Goal: Transaction & Acquisition: Purchase product/service

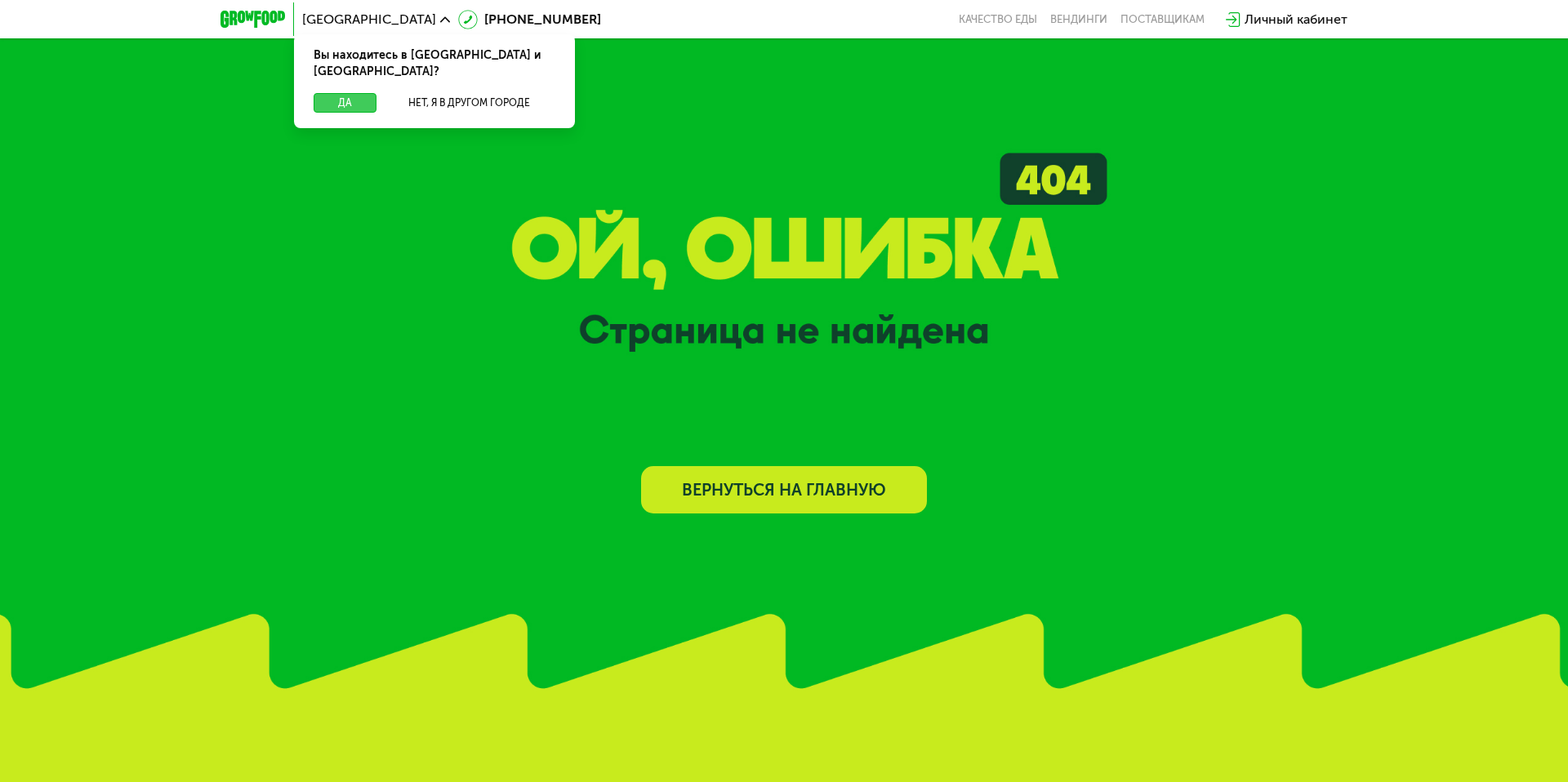
click at [369, 93] on button "Да" at bounding box center [345, 103] width 63 height 20
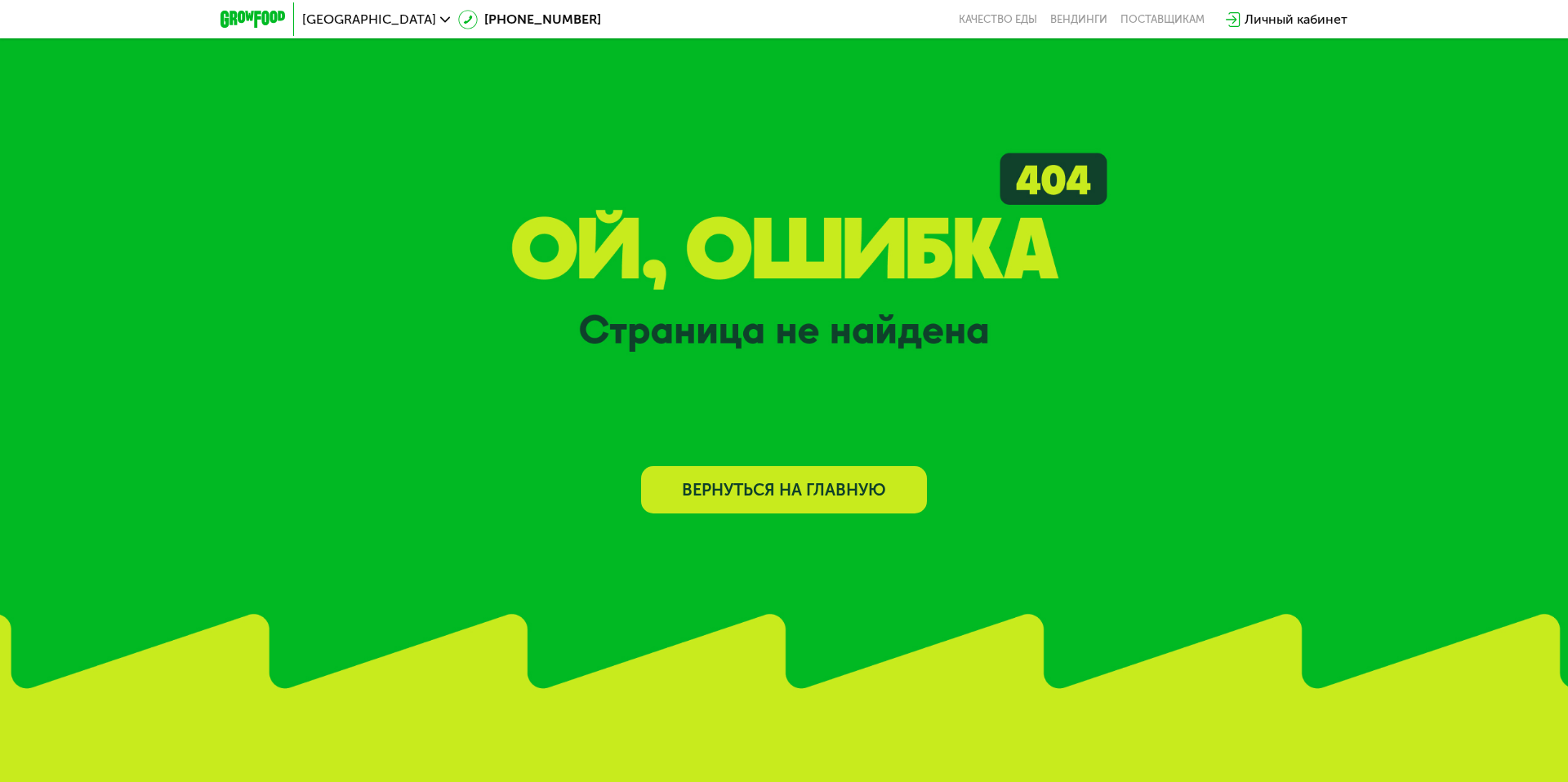
click at [247, 21] on img at bounding box center [252, 19] width 64 height 17
click at [247, 17] on img at bounding box center [252, 19] width 64 height 17
click at [708, 498] on link "Вернуться на главную" at bounding box center [784, 489] width 285 height 47
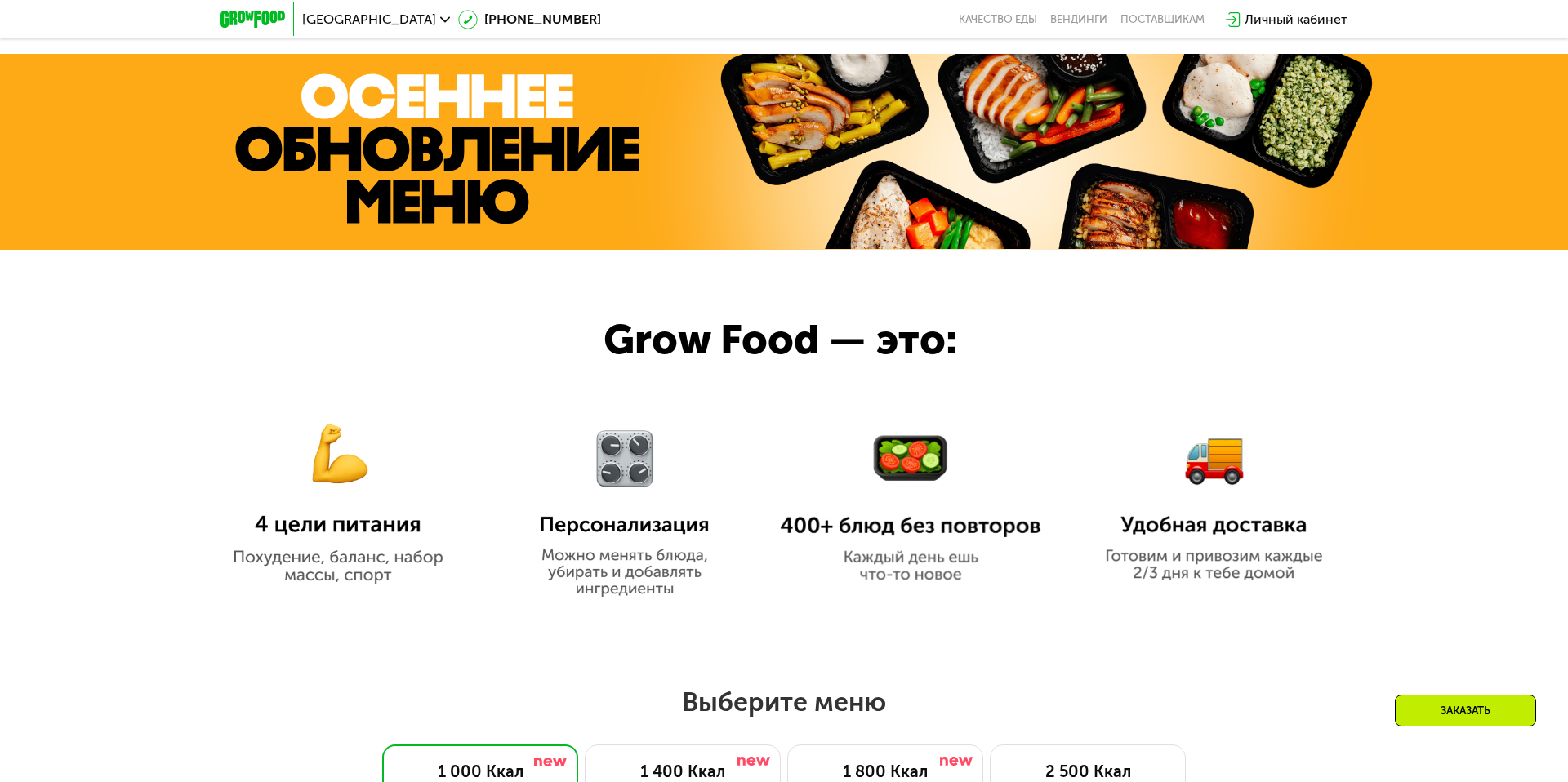
scroll to position [1182, 0]
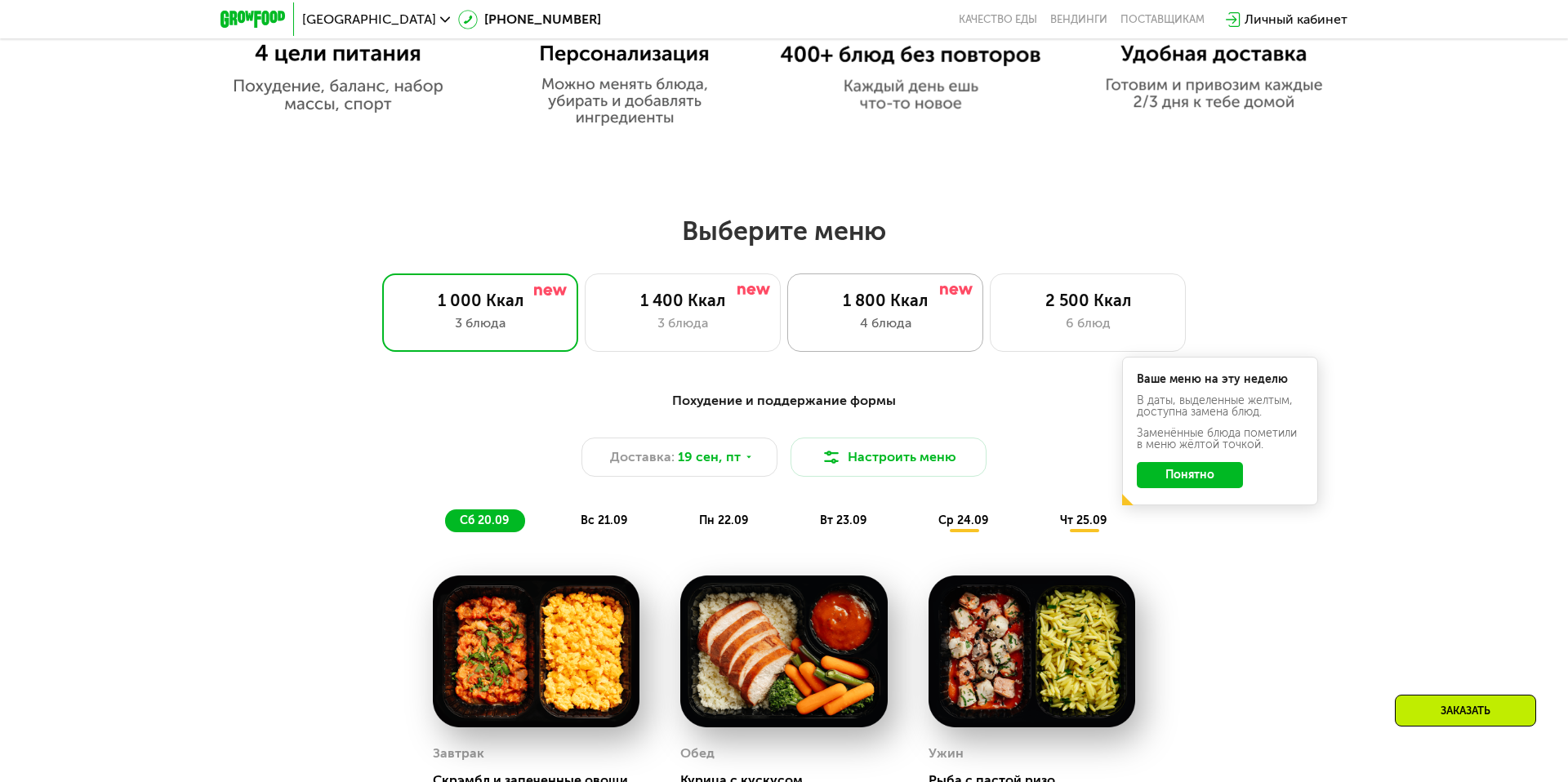
click at [904, 303] on div "1 800 Ккал" at bounding box center [885, 301] width 162 height 20
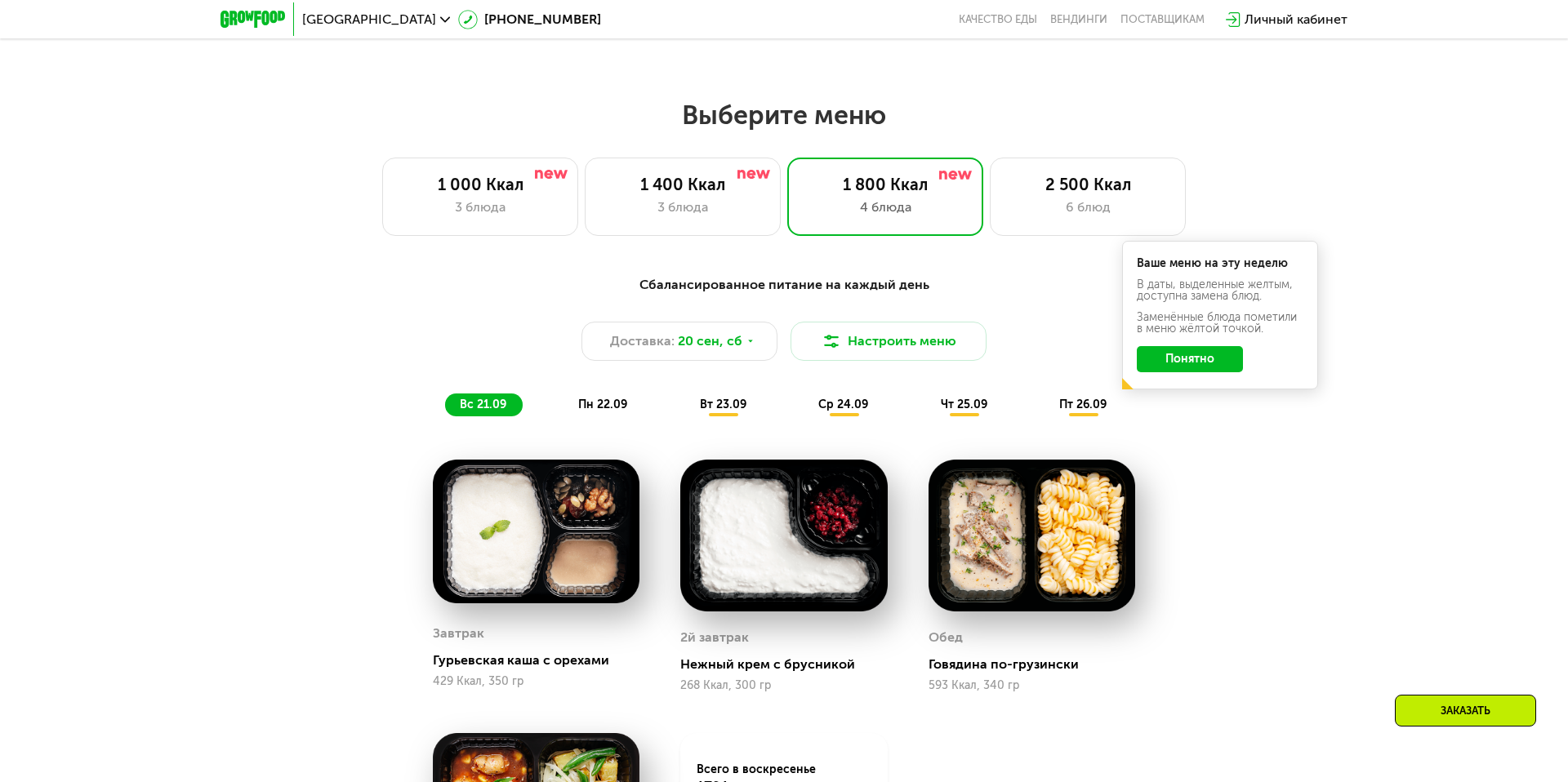
scroll to position [1299, 0]
click at [586, 410] on span "пн 22.09" at bounding box center [602, 403] width 49 height 14
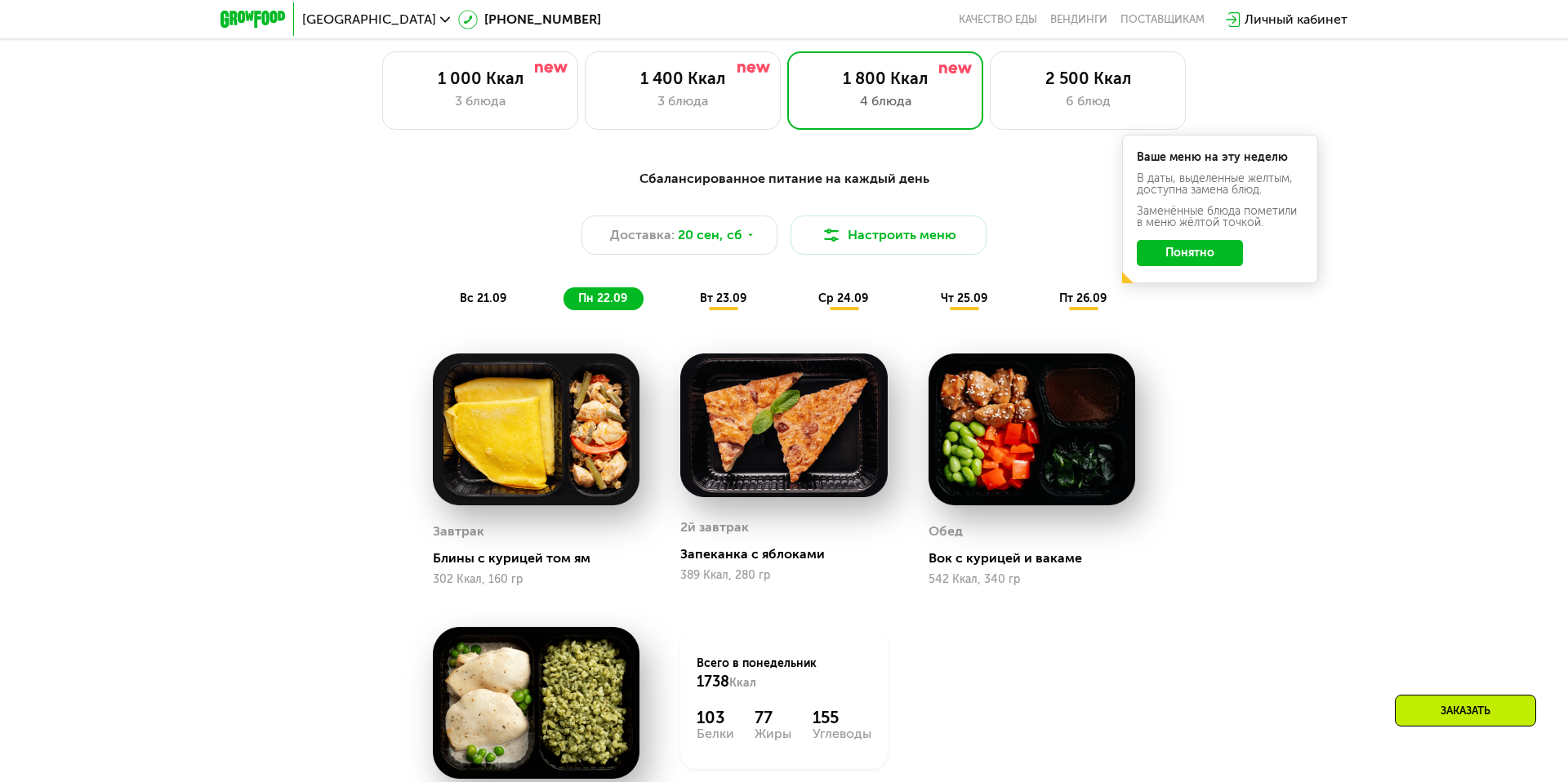
scroll to position [1438, 0]
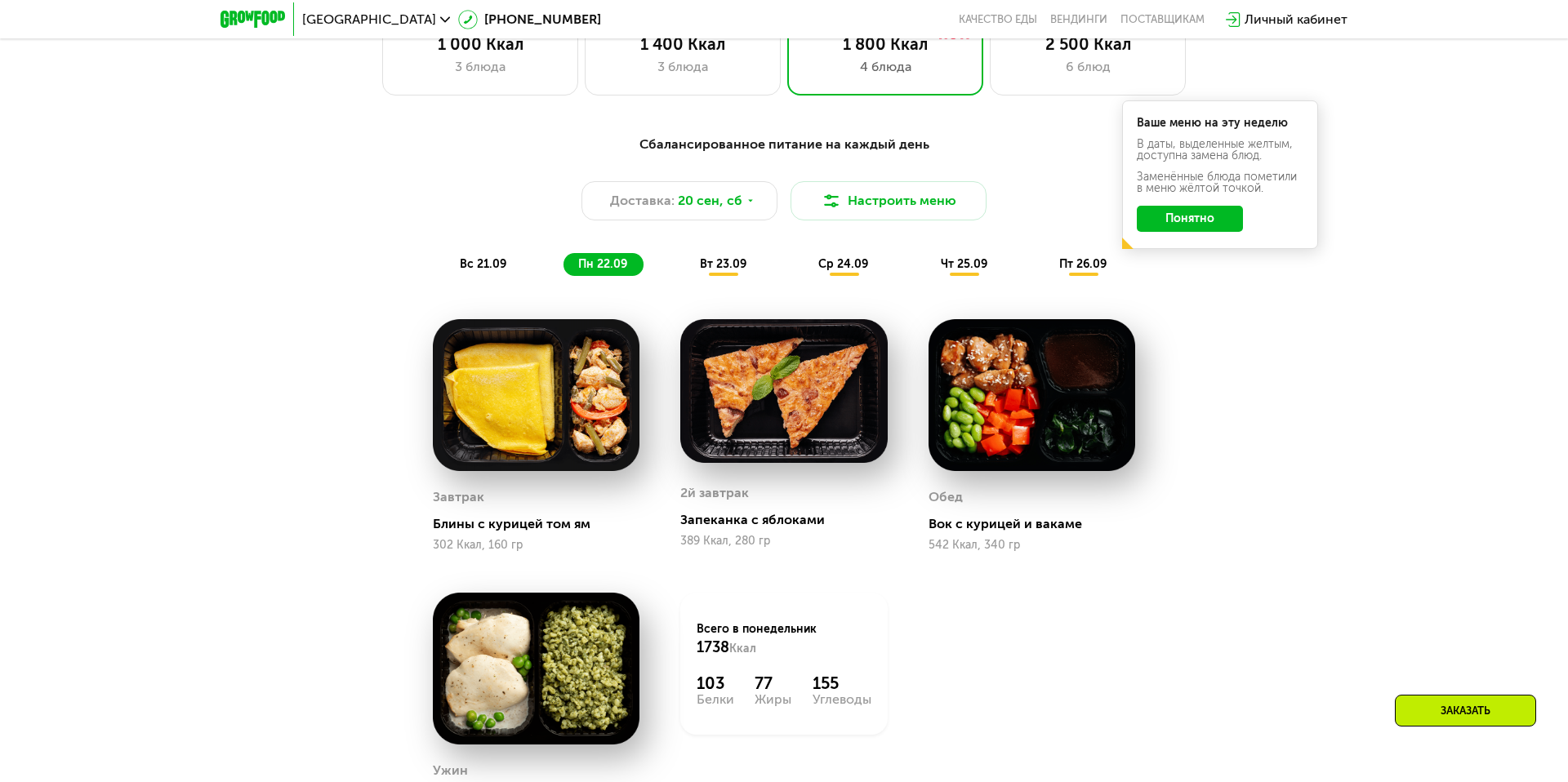
click at [471, 274] on div "вс 21.09" at bounding box center [484, 264] width 78 height 23
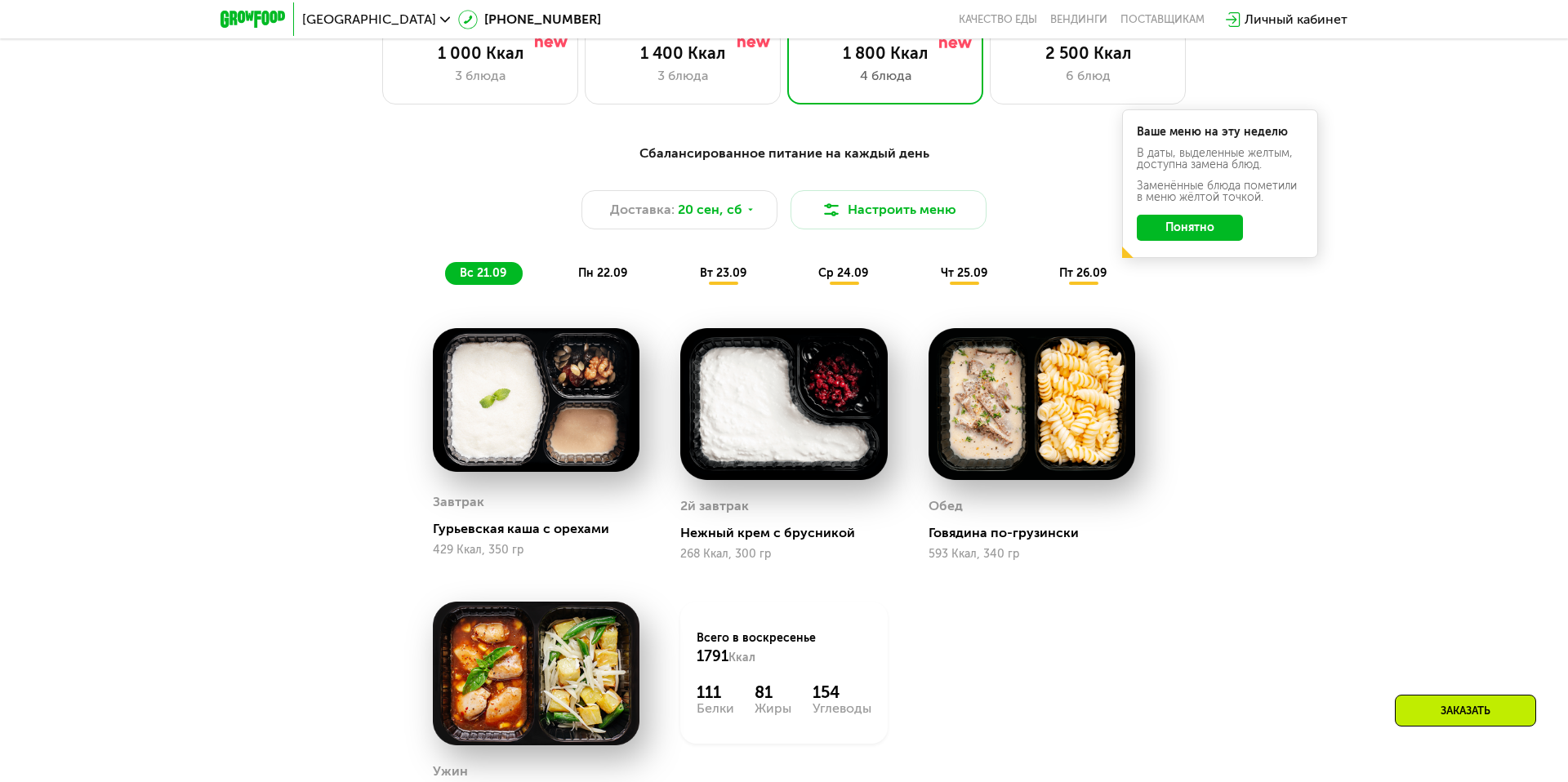
scroll to position [1420, 0]
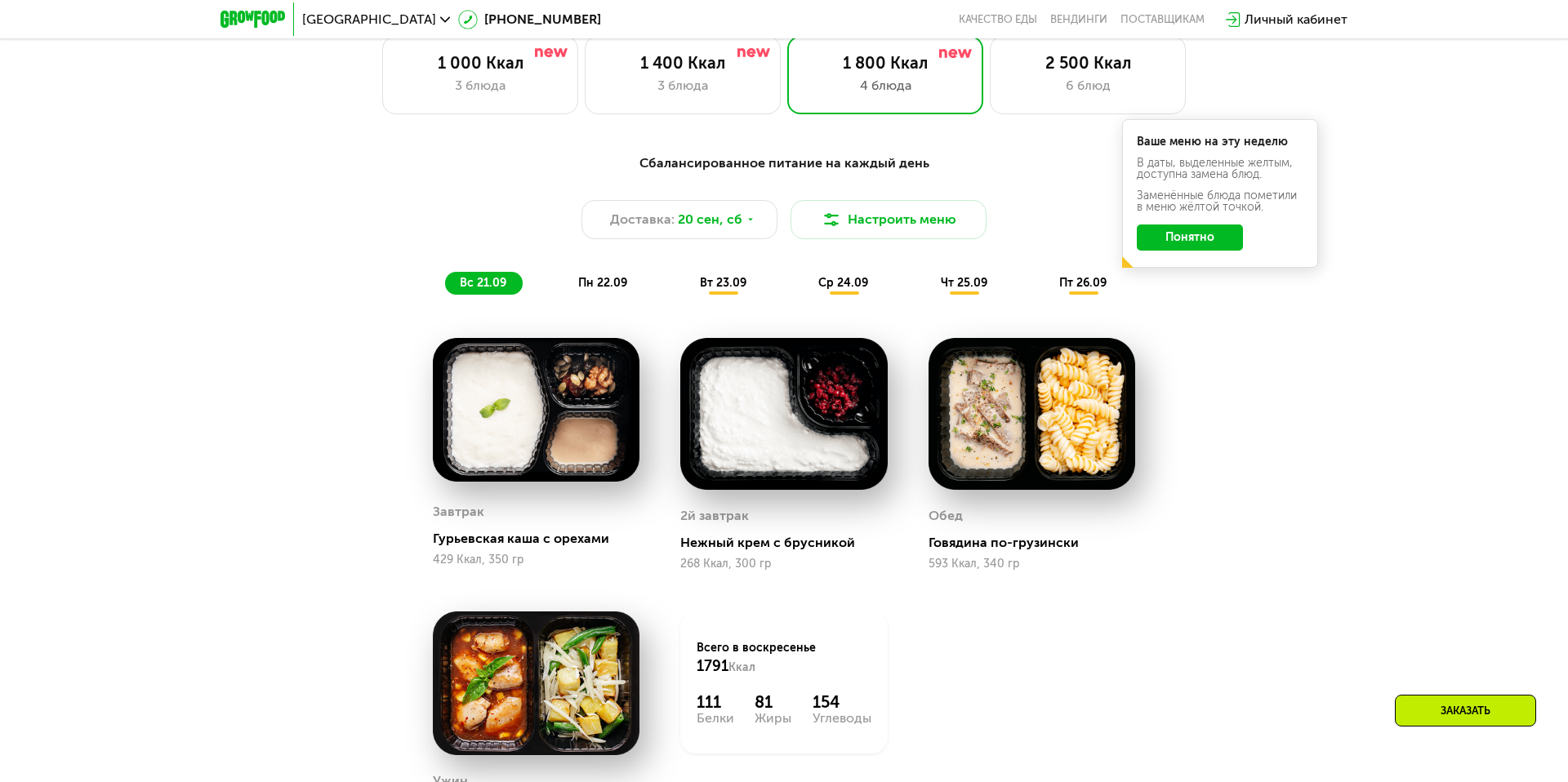
click at [597, 280] on span "пн 22.09" at bounding box center [602, 283] width 49 height 14
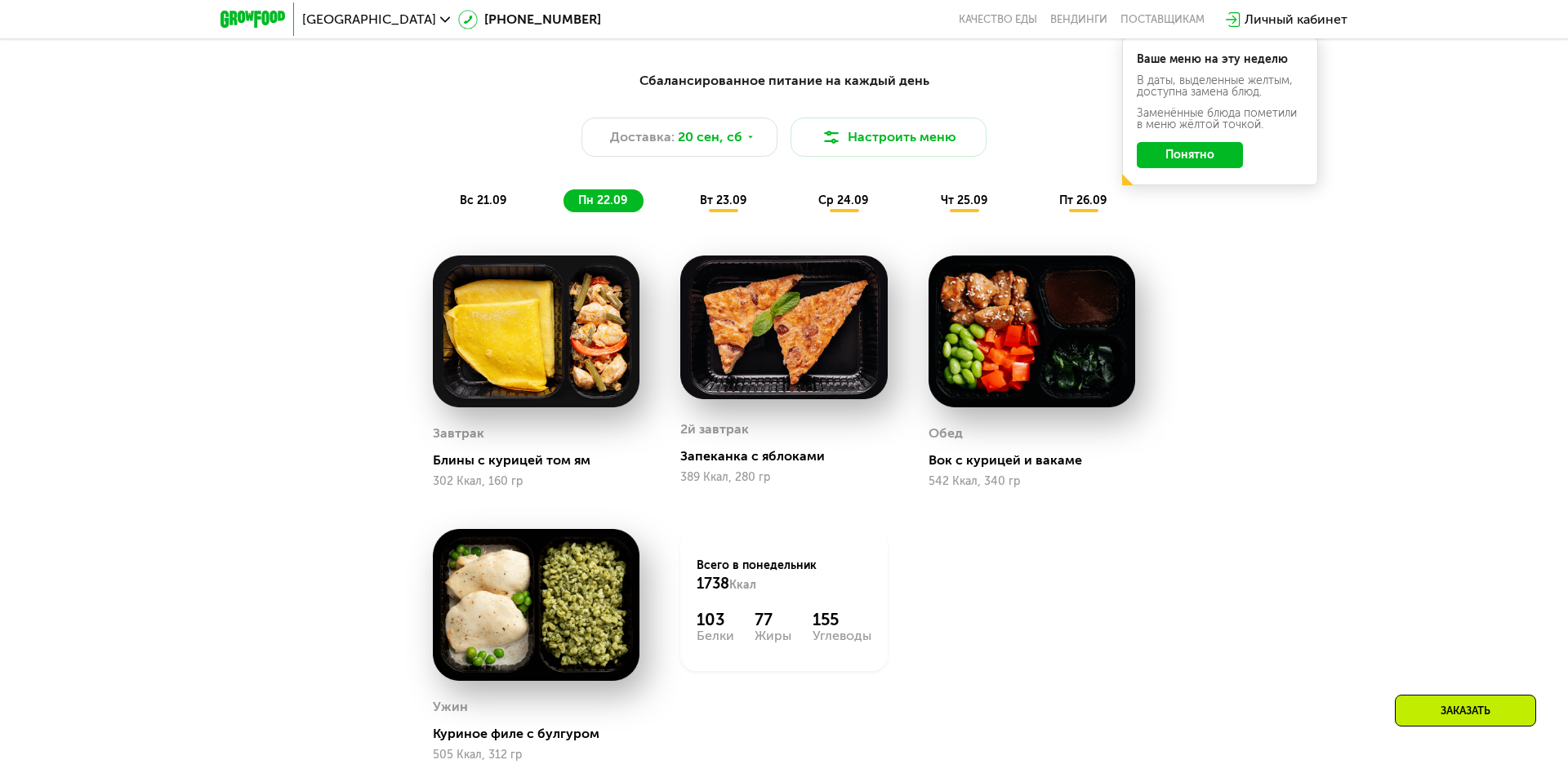
scroll to position [1416, 0]
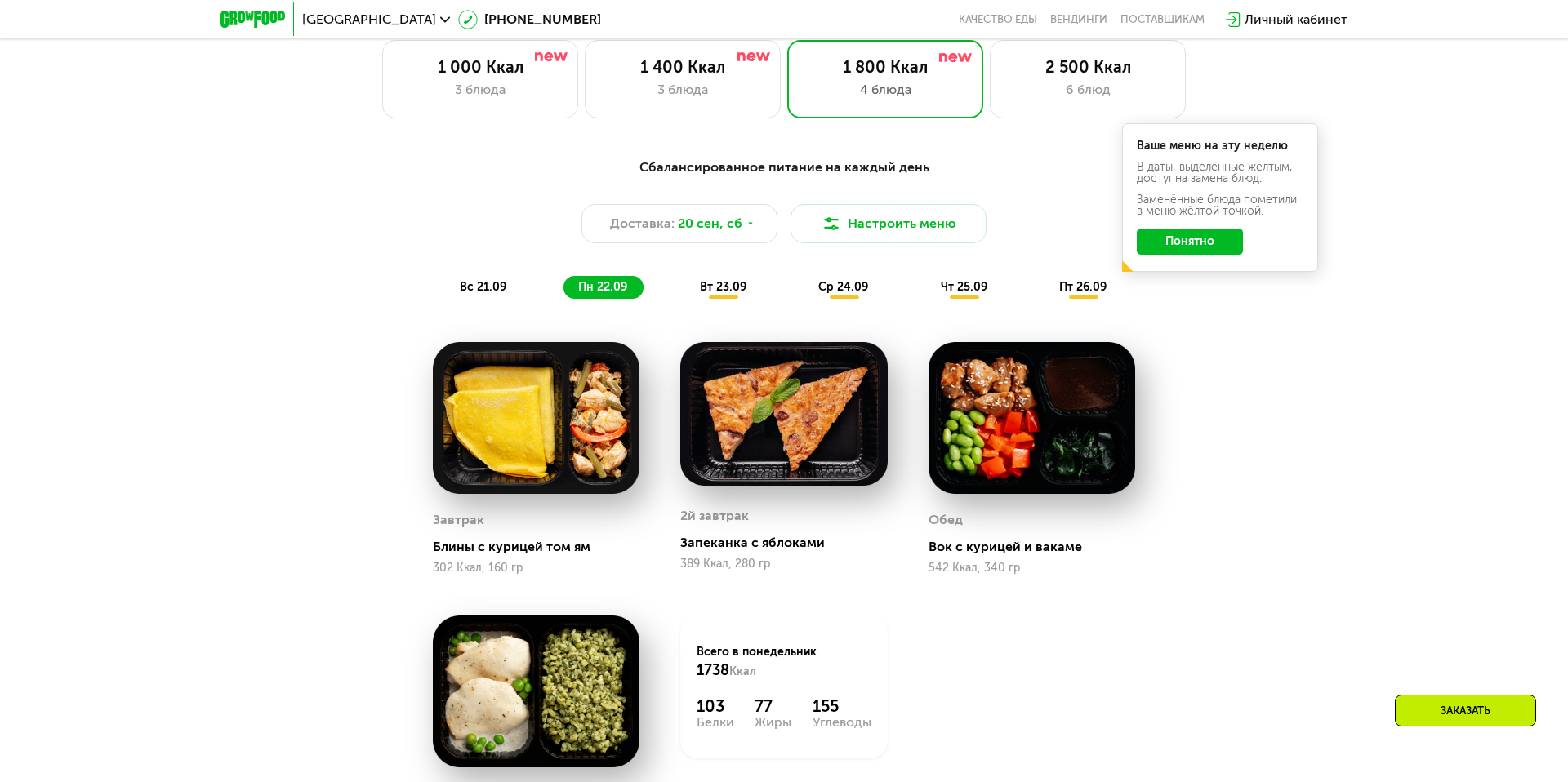
click at [746, 289] on div "вт 23.09" at bounding box center [724, 287] width 78 height 23
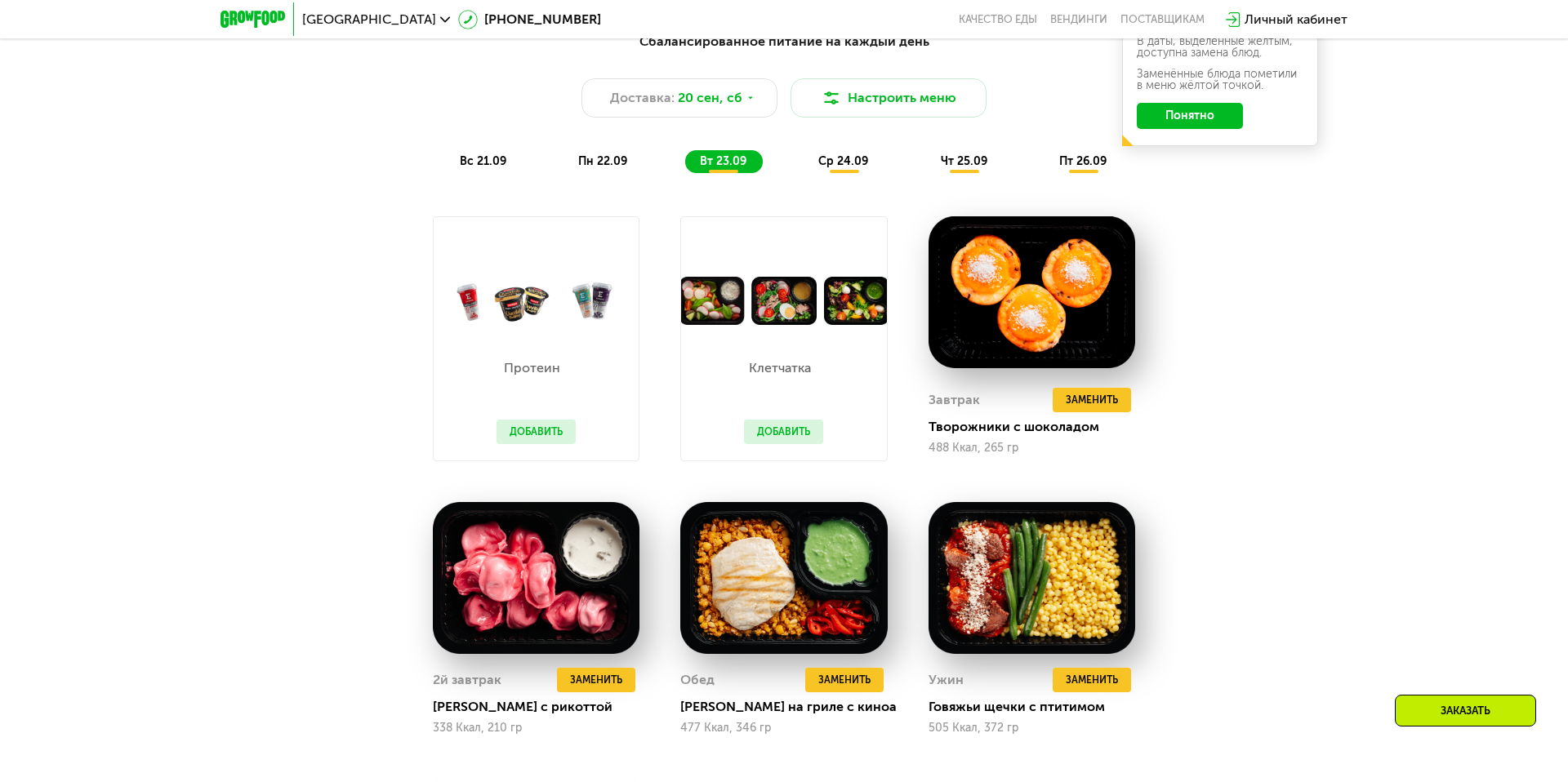
scroll to position [1513, 0]
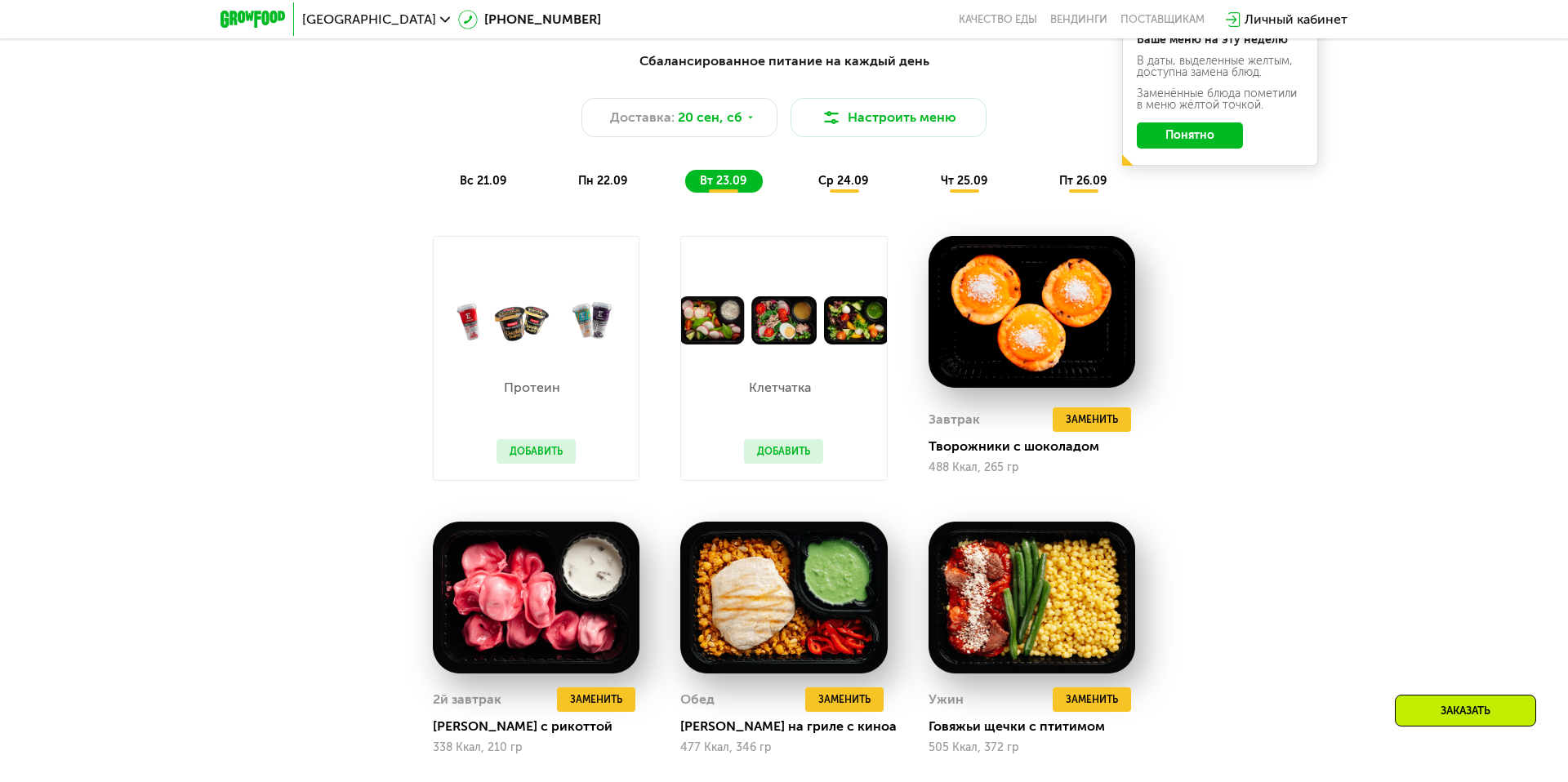
click at [857, 181] on span "ср 24.09" at bounding box center [843, 181] width 50 height 14
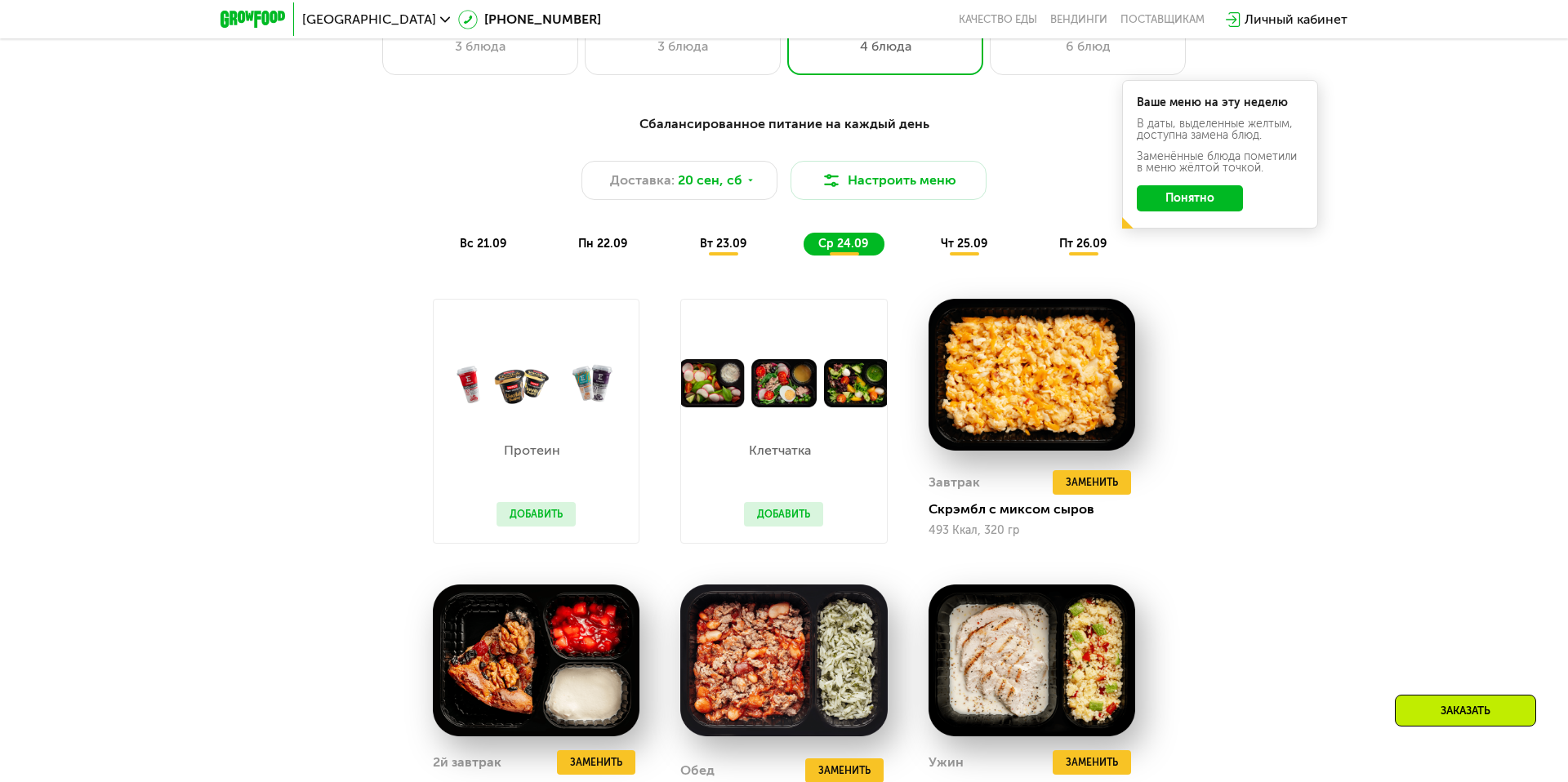
scroll to position [1461, 0]
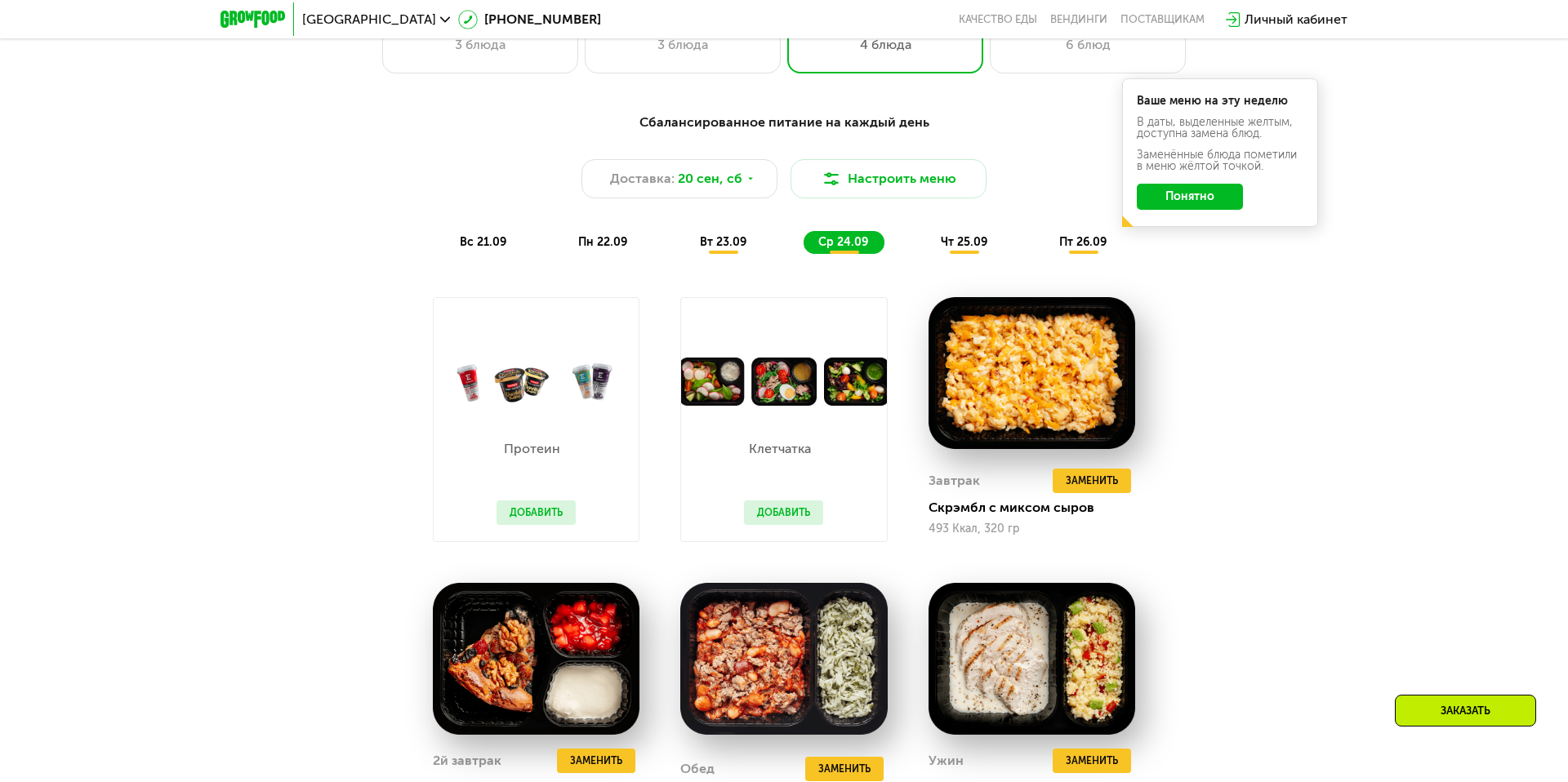
click at [965, 253] on div "чт 25.09" at bounding box center [965, 242] width 78 height 23
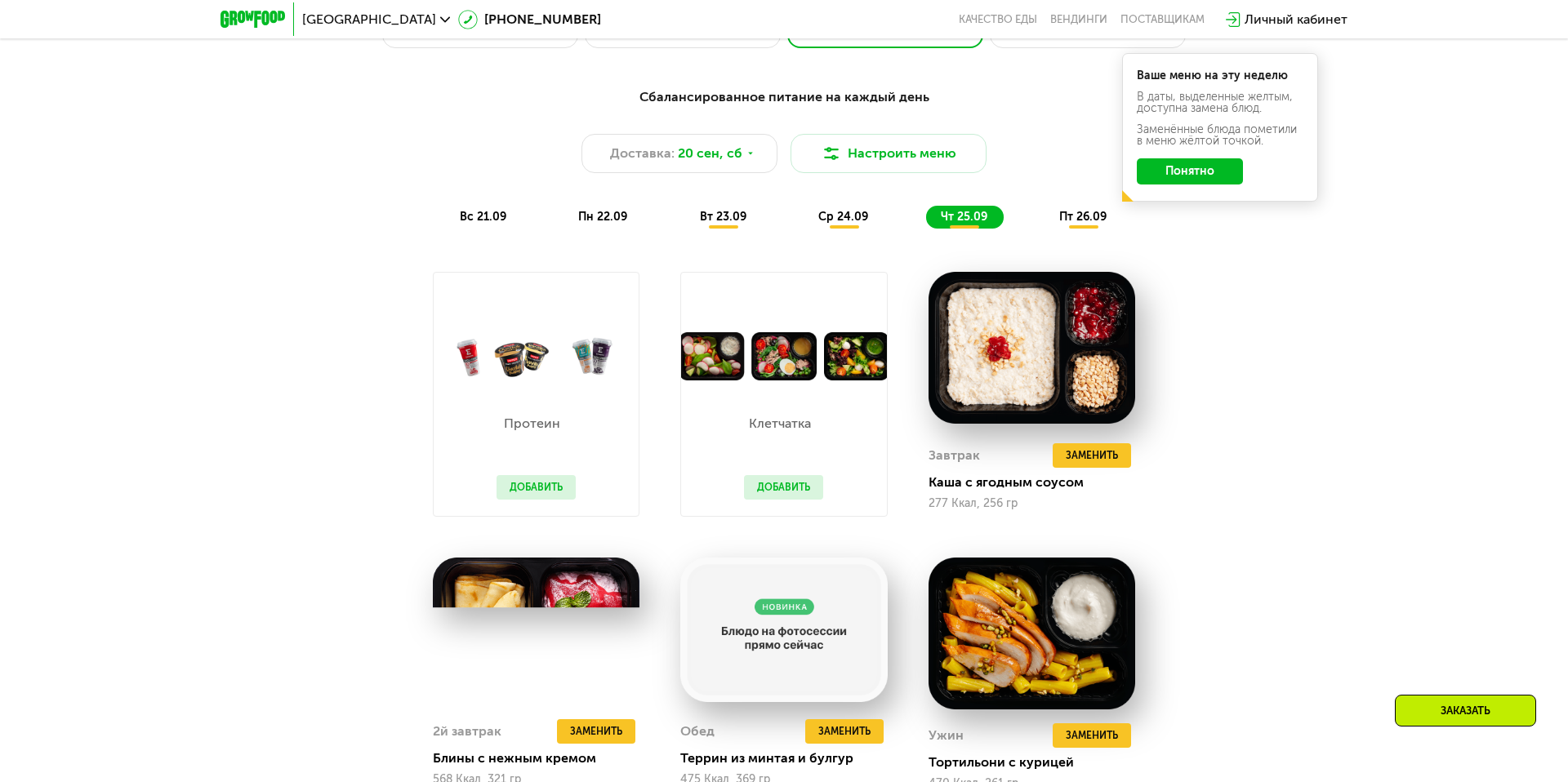
scroll to position [1457, 0]
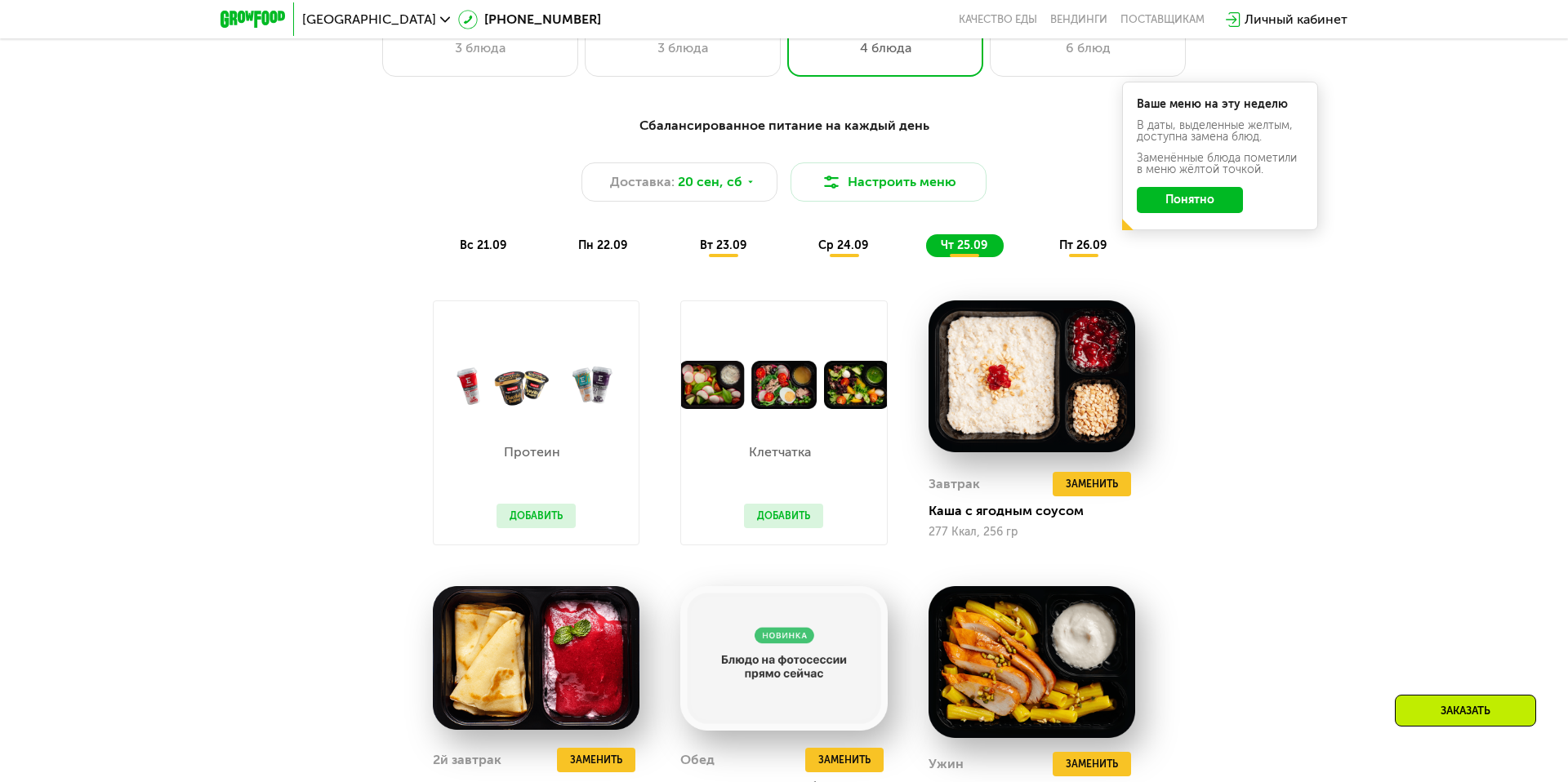
click at [1081, 249] on span "пт 26.09" at bounding box center [1083, 245] width 47 height 14
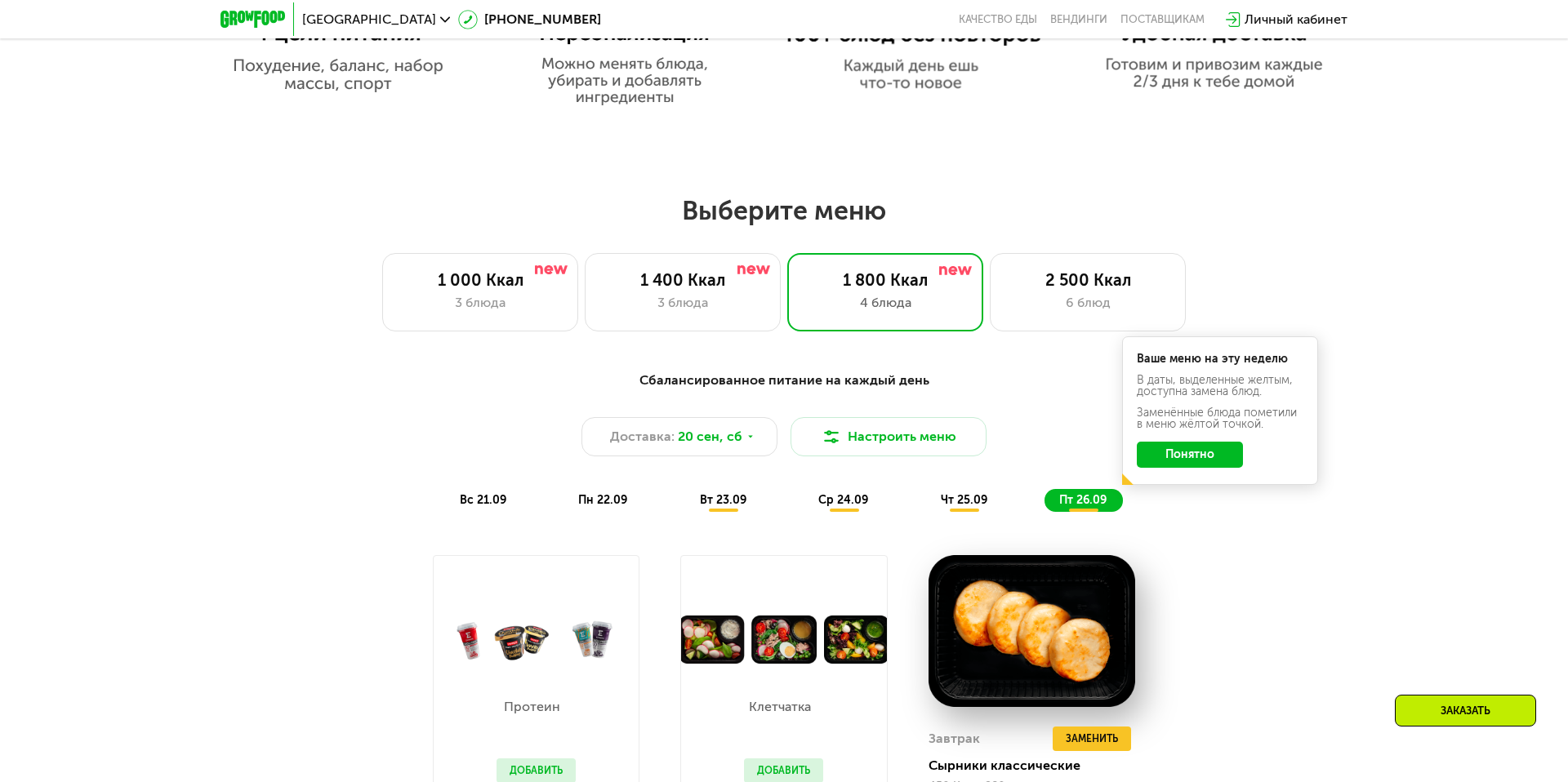
scroll to position [1158, 0]
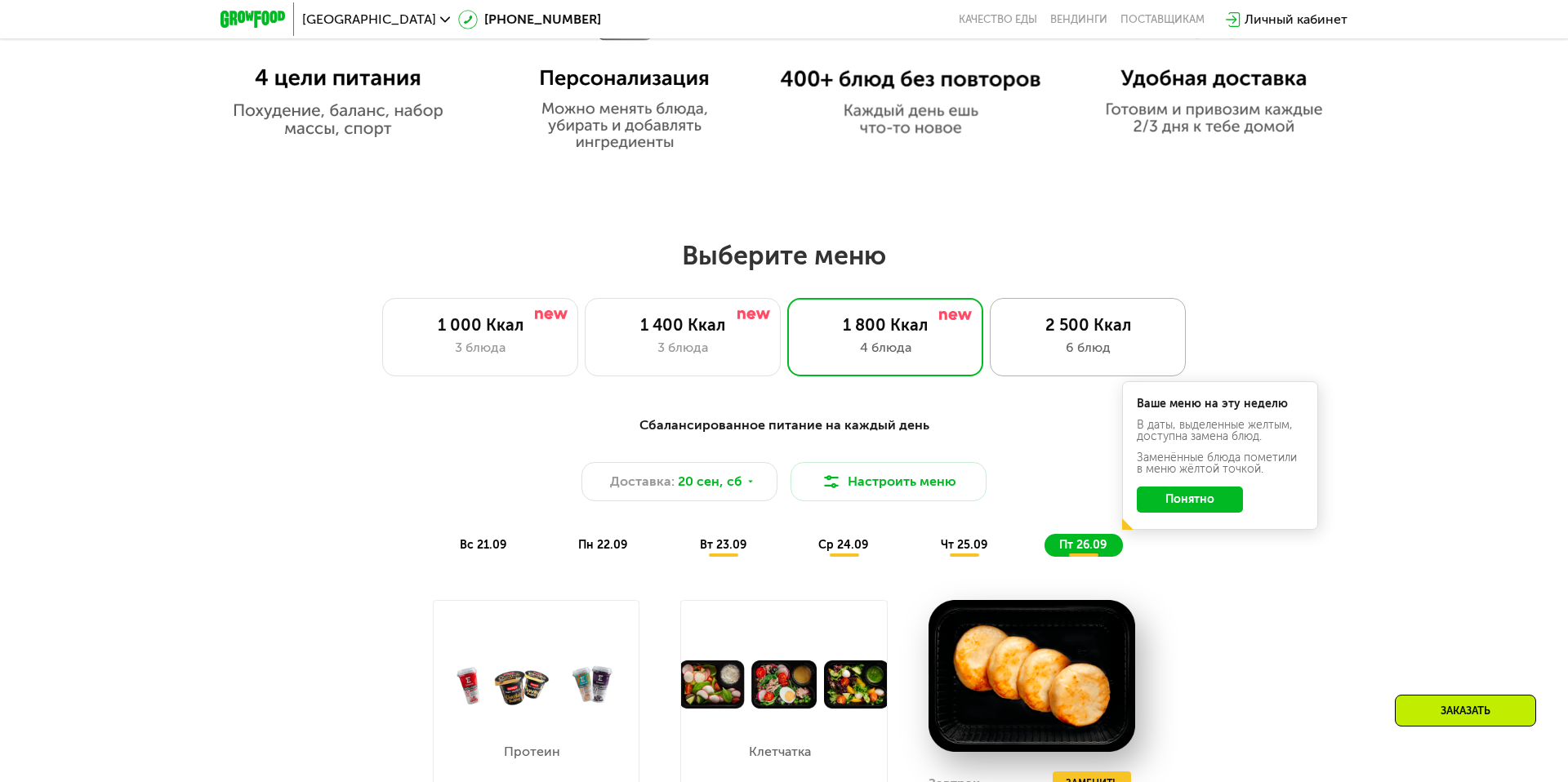
click at [1111, 329] on div "2 500 Ккал" at bounding box center [1087, 325] width 162 height 20
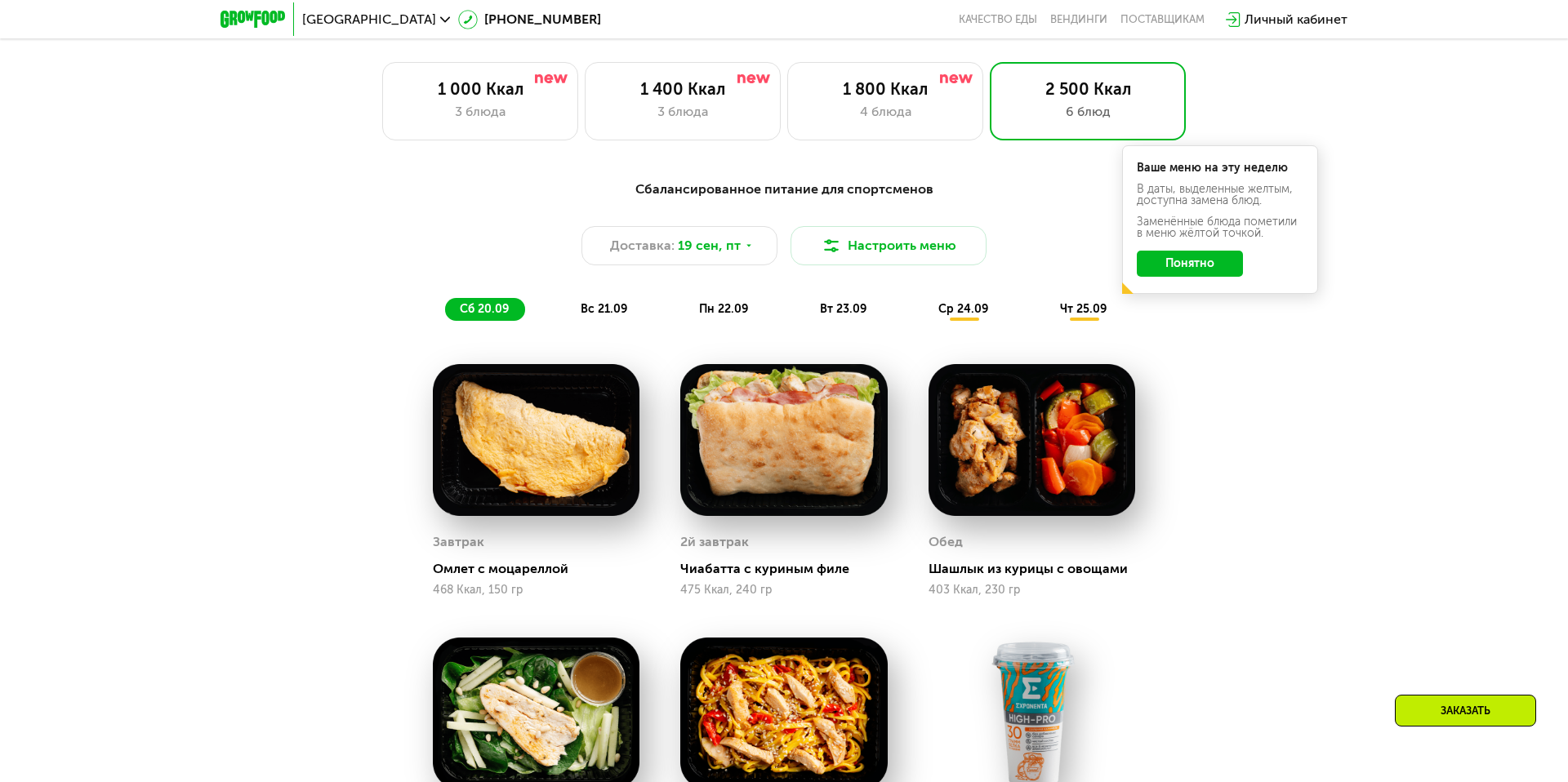
scroll to position [1397, 0]
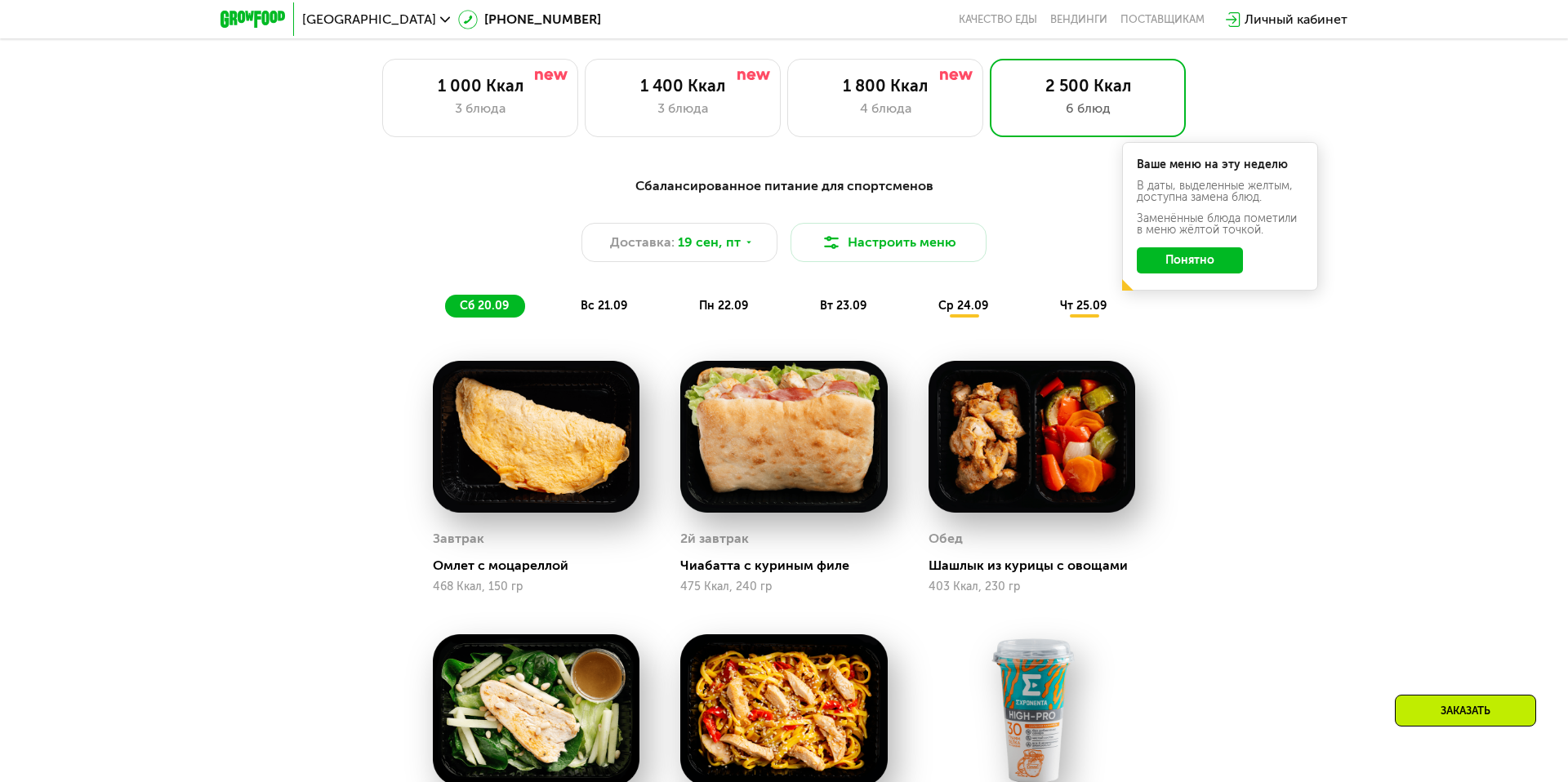
click at [593, 301] on span "вс 21.09" at bounding box center [604, 305] width 47 height 14
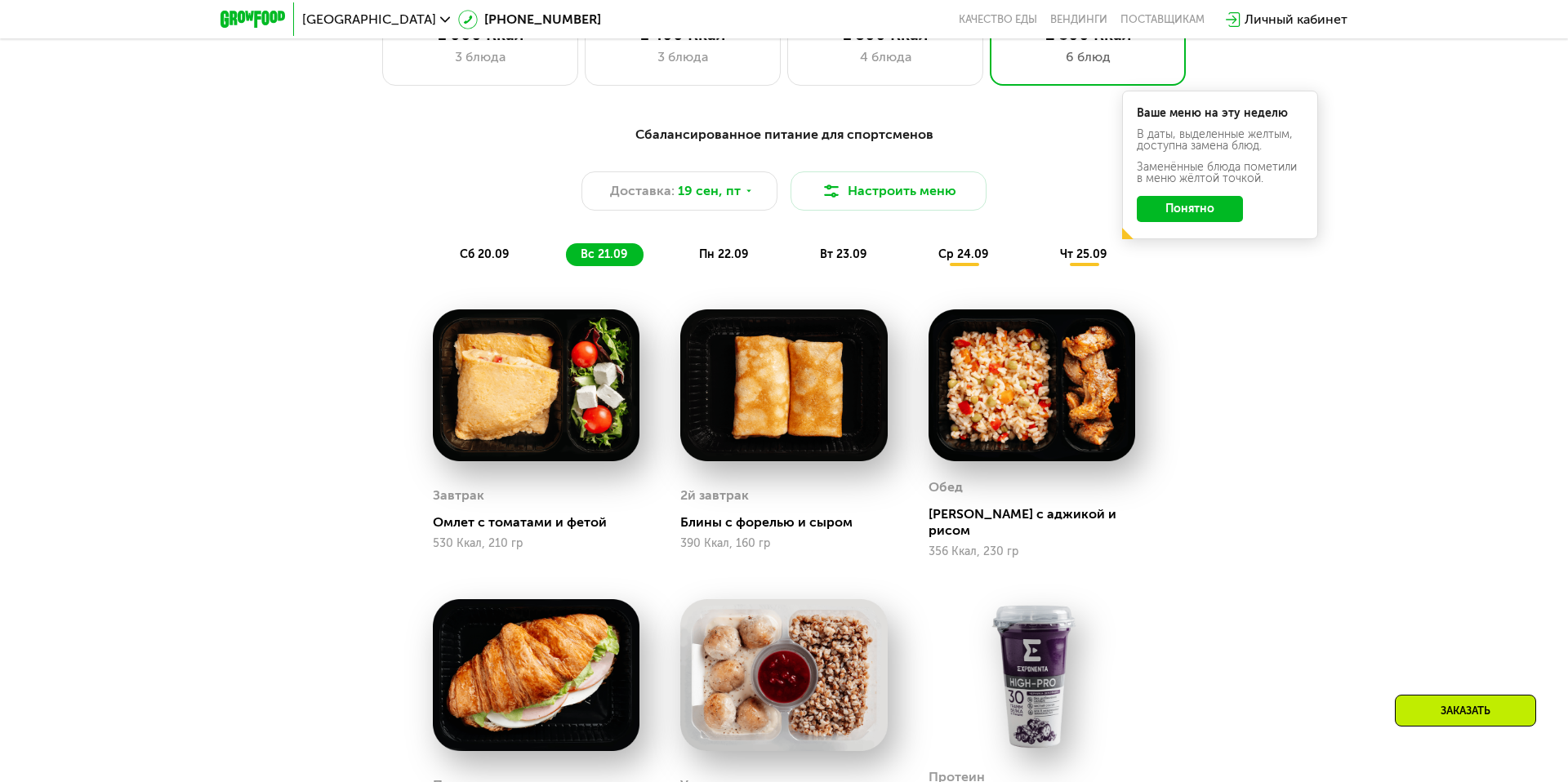
scroll to position [1324, 0]
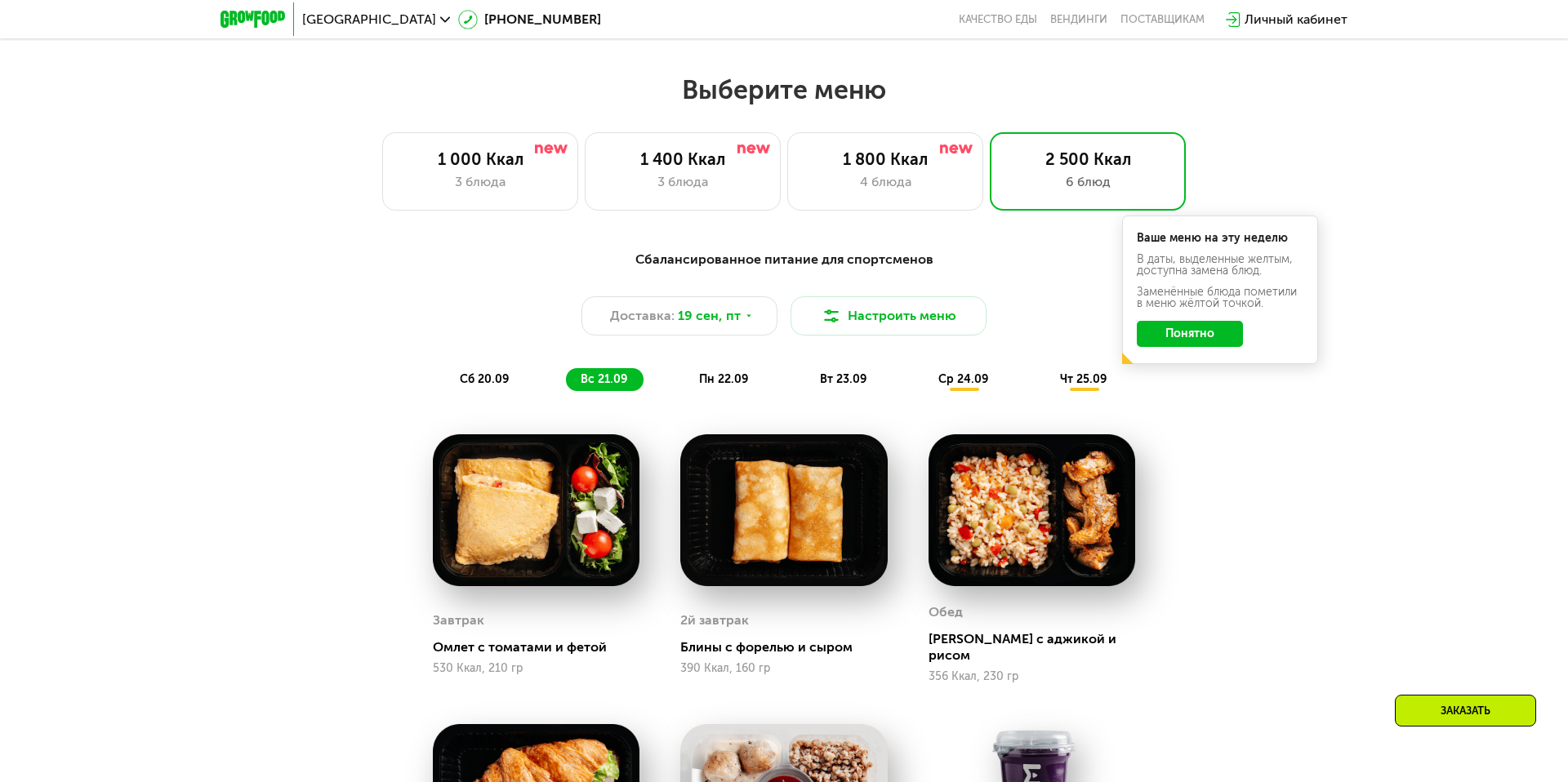
click at [705, 375] on span "пн 22.09" at bounding box center [723, 378] width 49 height 14
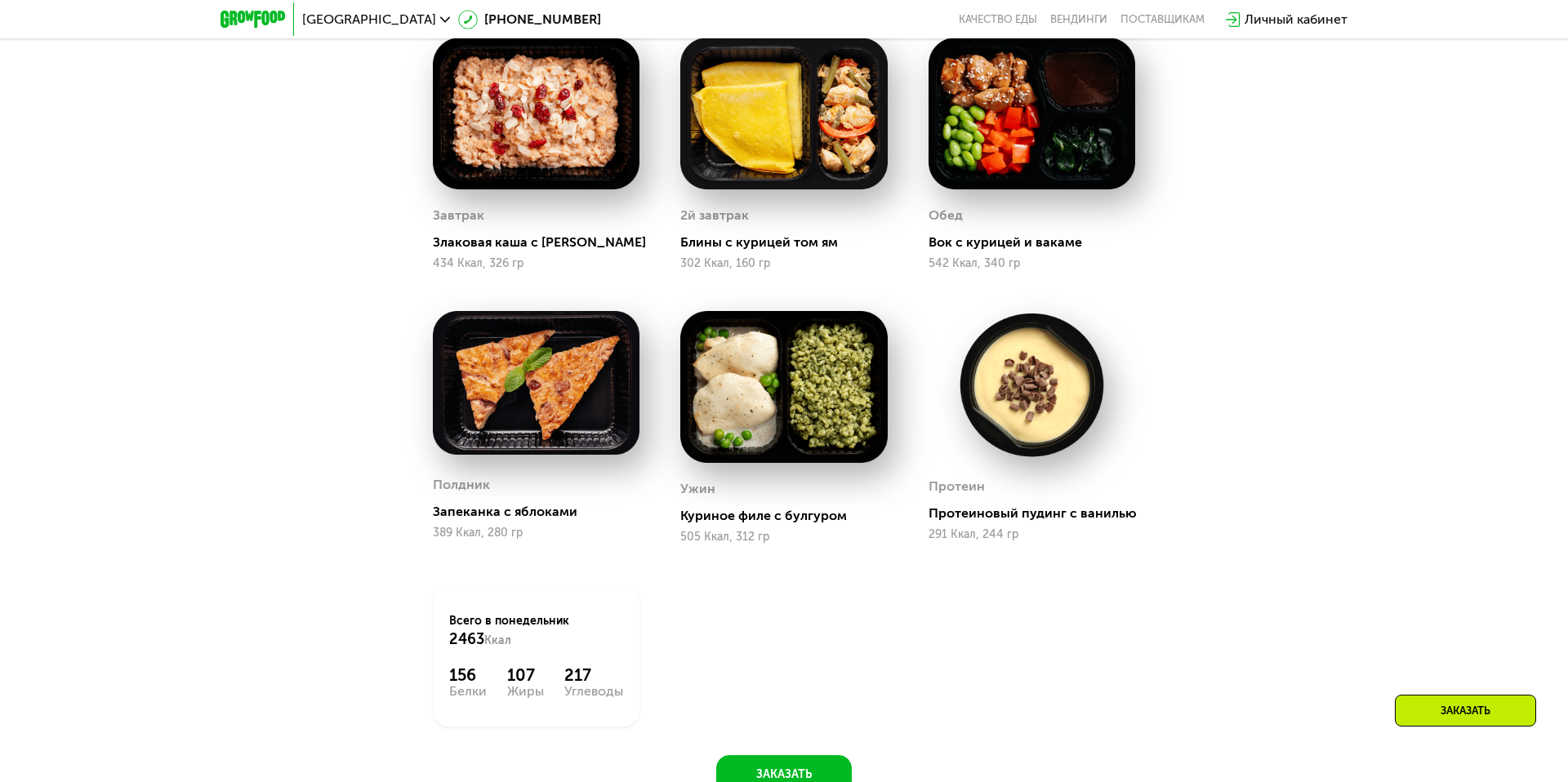
scroll to position [1629, 0]
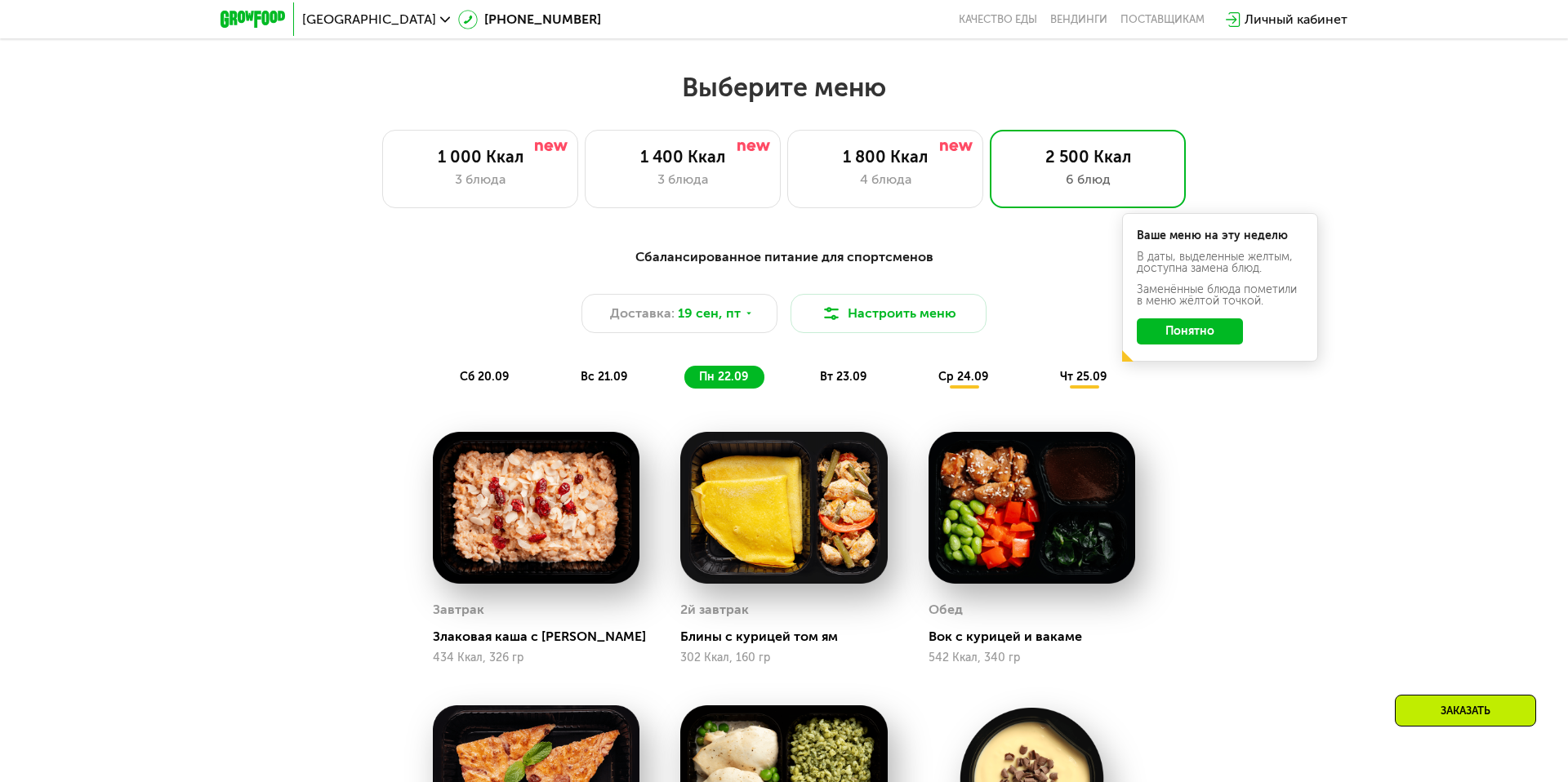
click at [869, 386] on div "вт 23.09" at bounding box center [845, 377] width 78 height 23
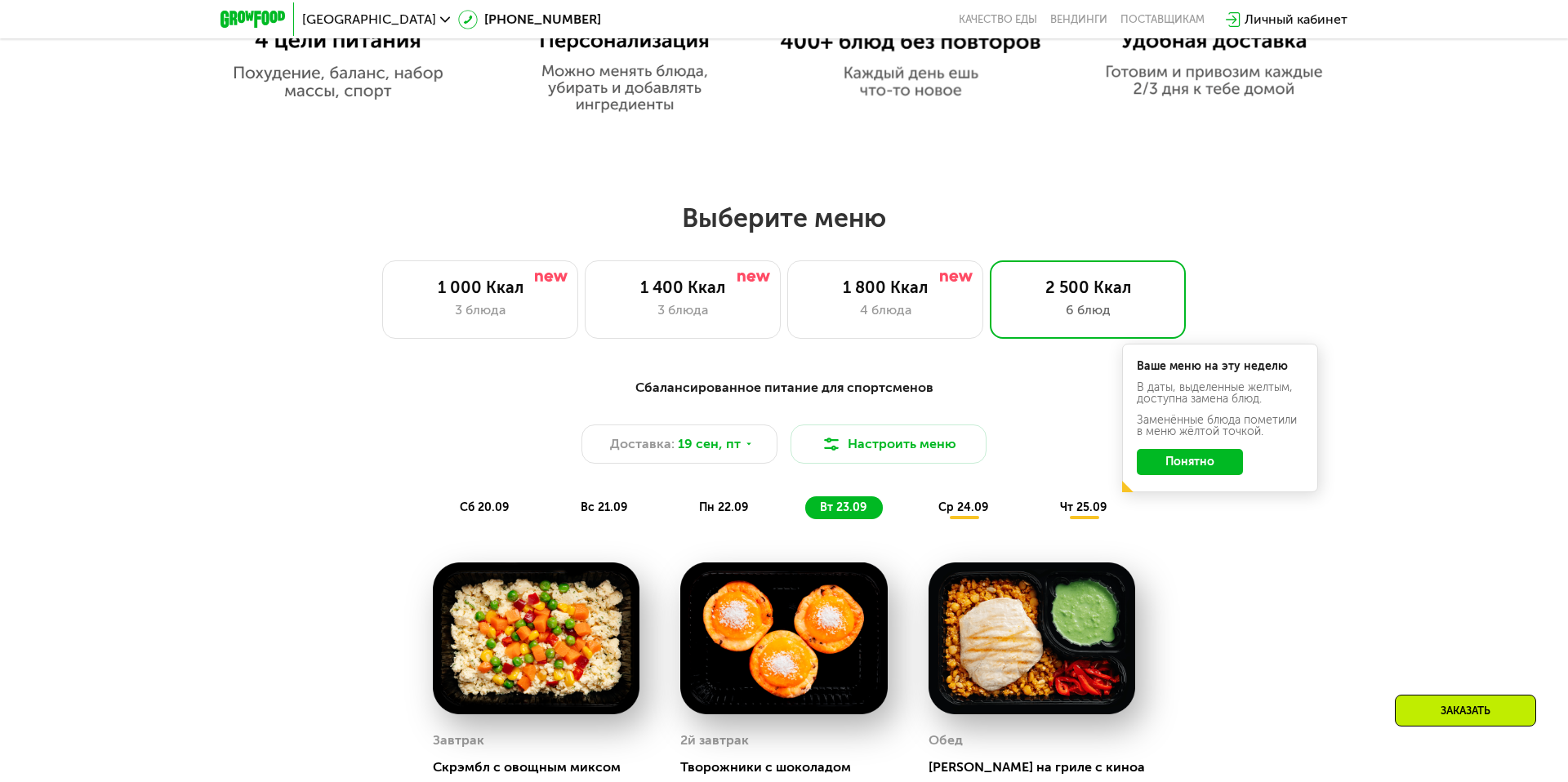
scroll to position [1194, 0]
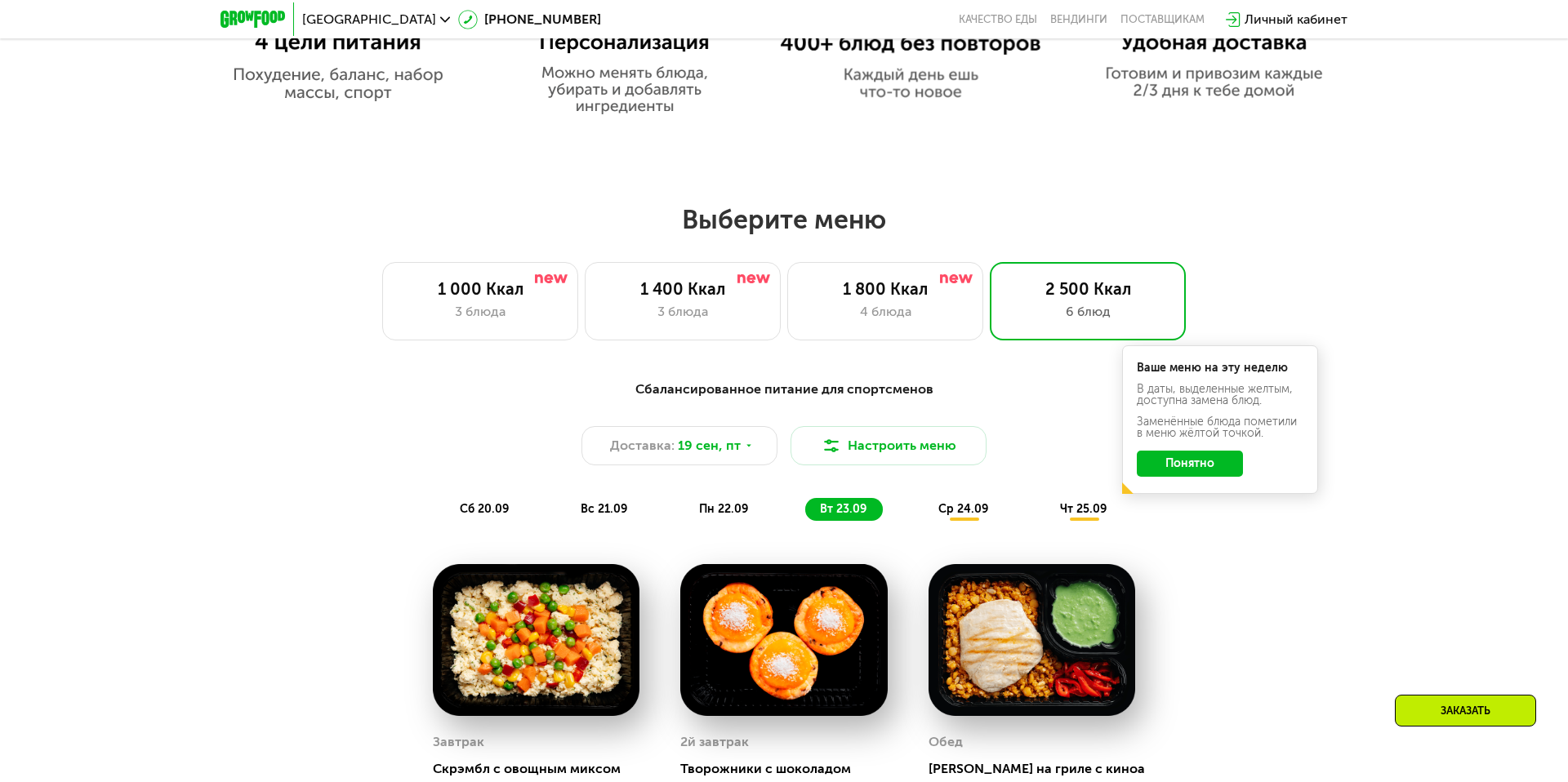
click at [987, 512] on span "ср 24.09" at bounding box center [963, 508] width 50 height 14
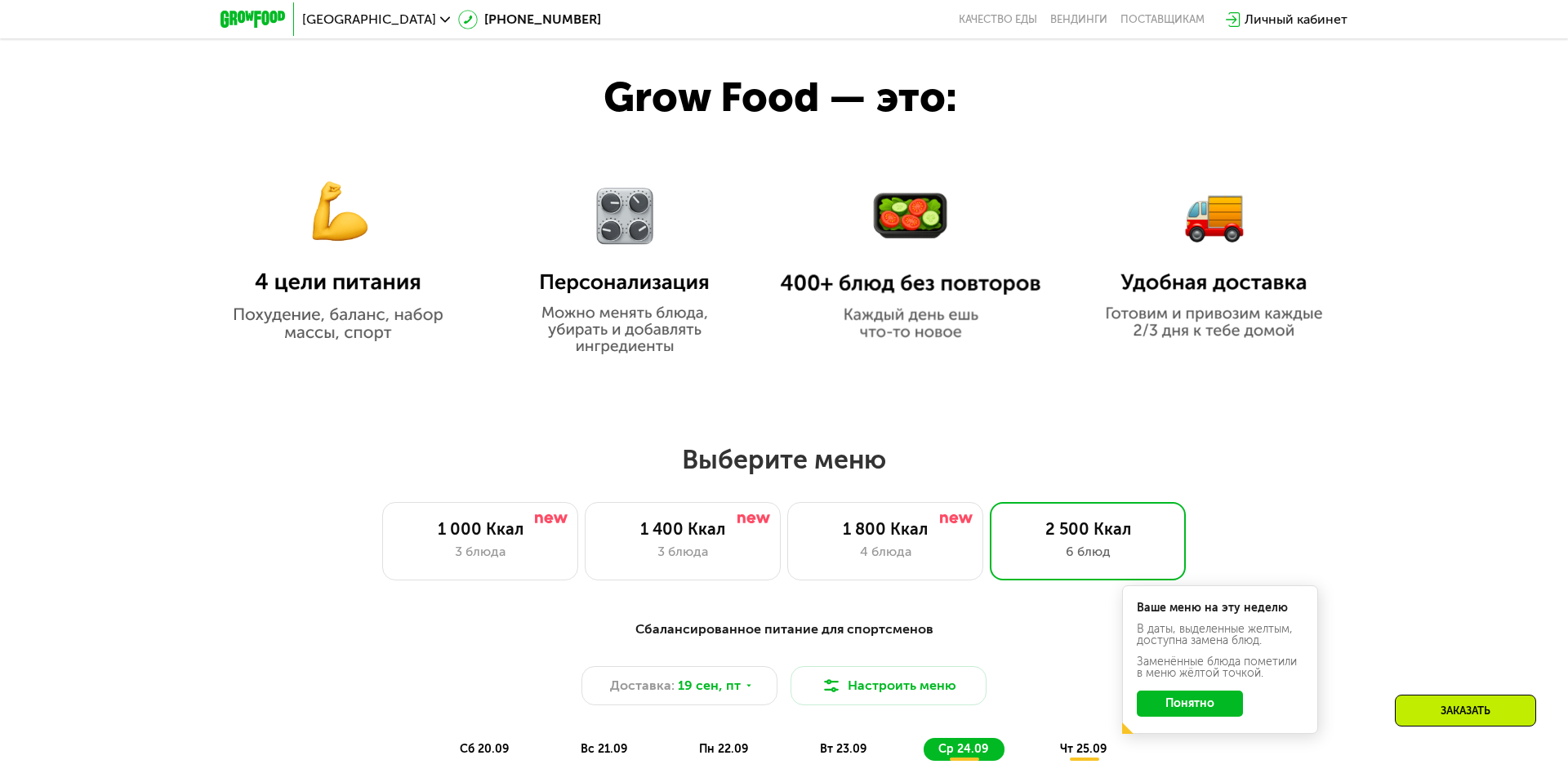
scroll to position [1193, 0]
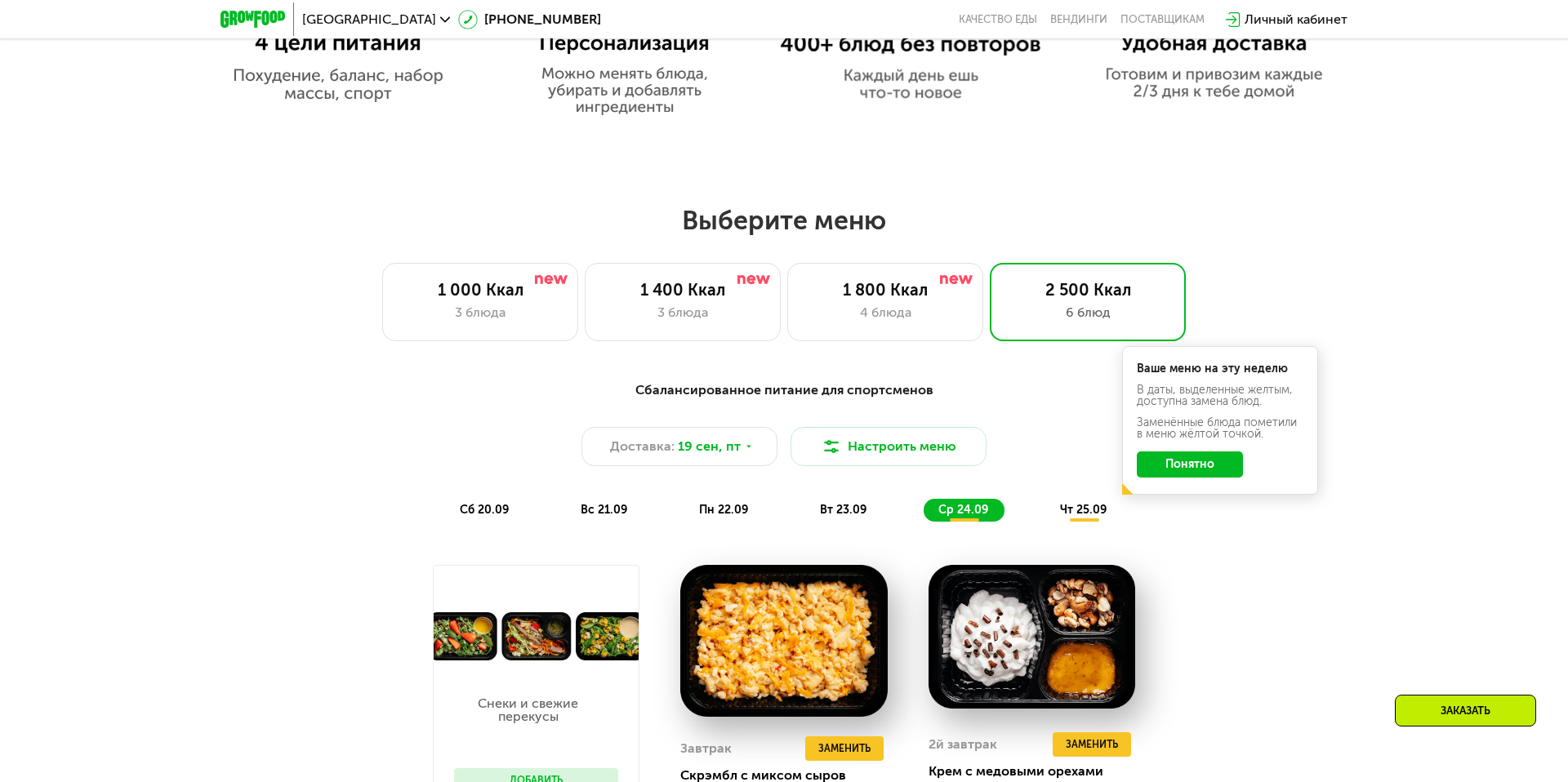
click at [1087, 511] on span "чт 25.09" at bounding box center [1084, 509] width 47 height 14
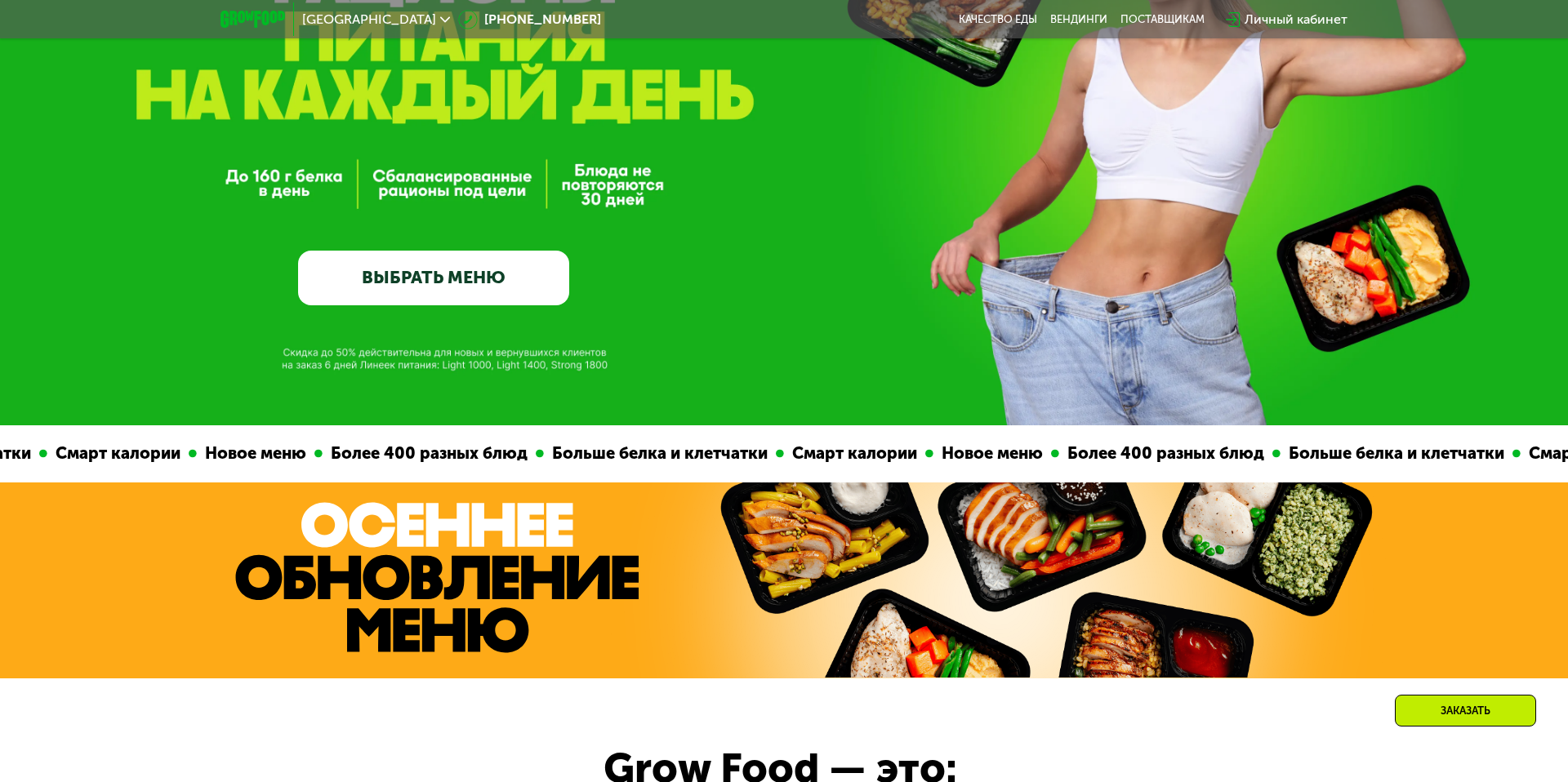
scroll to position [236, 0]
